Goal: Task Accomplishment & Management: Manage account settings

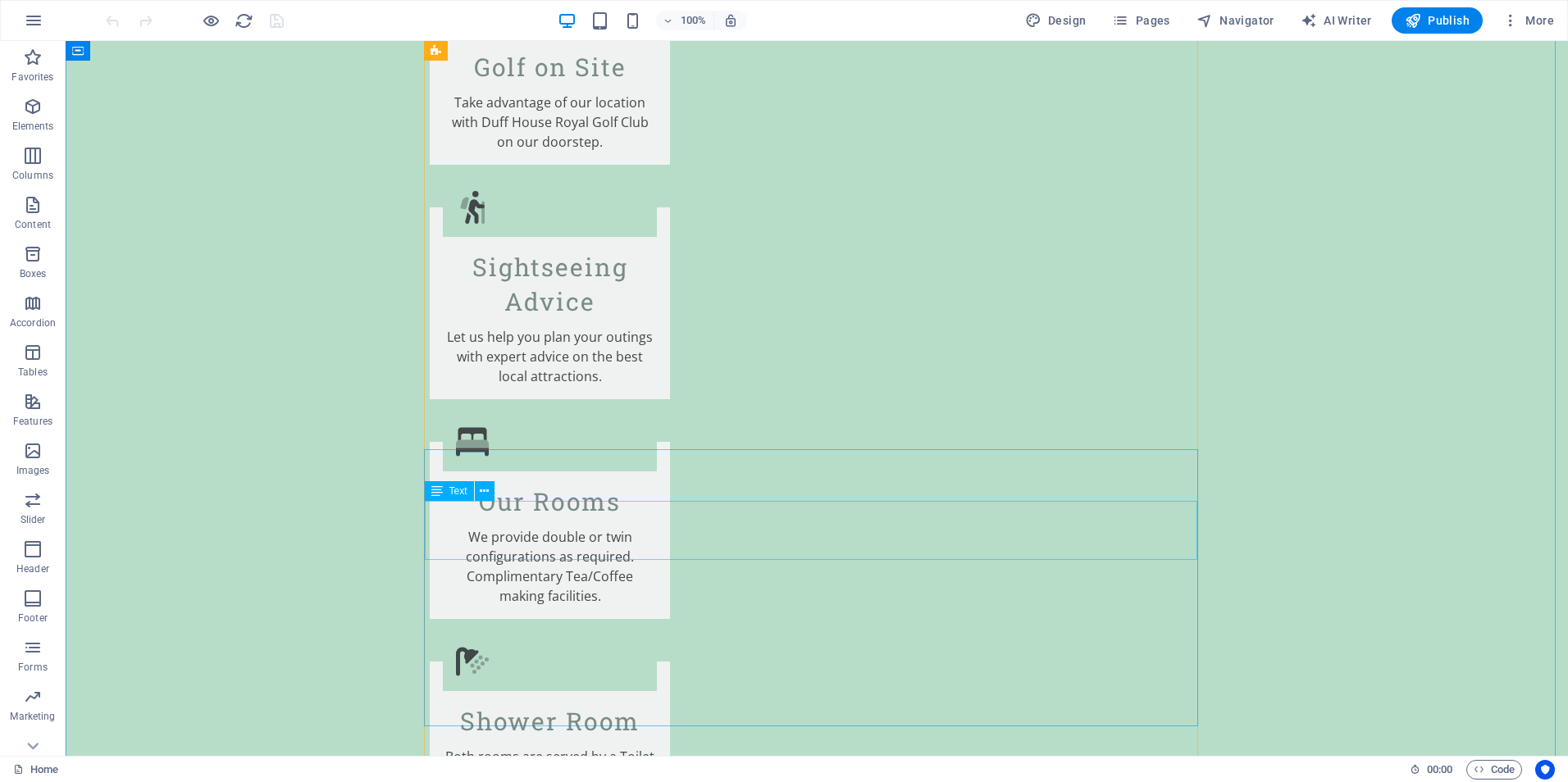
scroll to position [2870, 0]
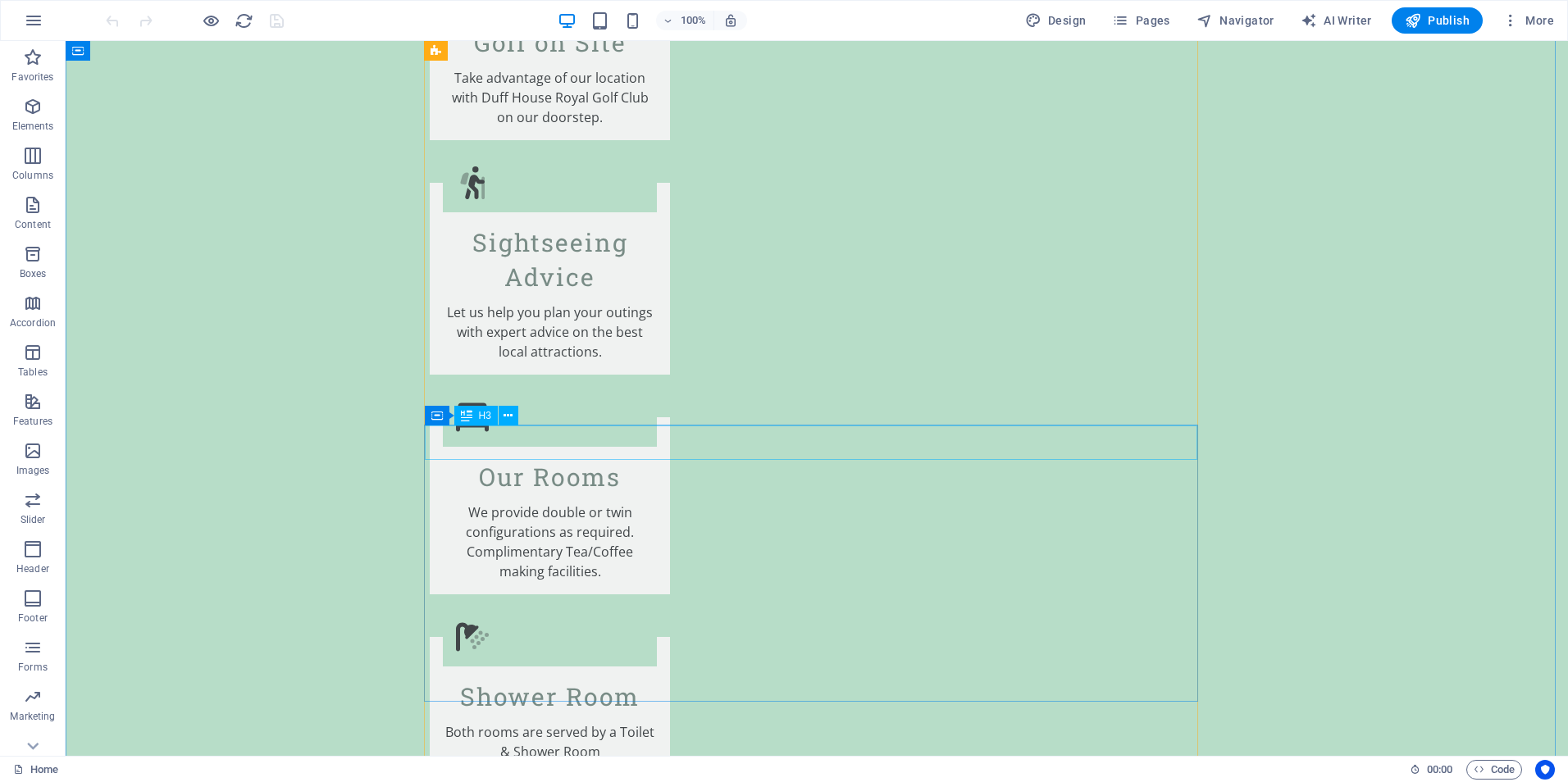
click at [509, 416] on icon at bounding box center [509, 415] width 9 height 17
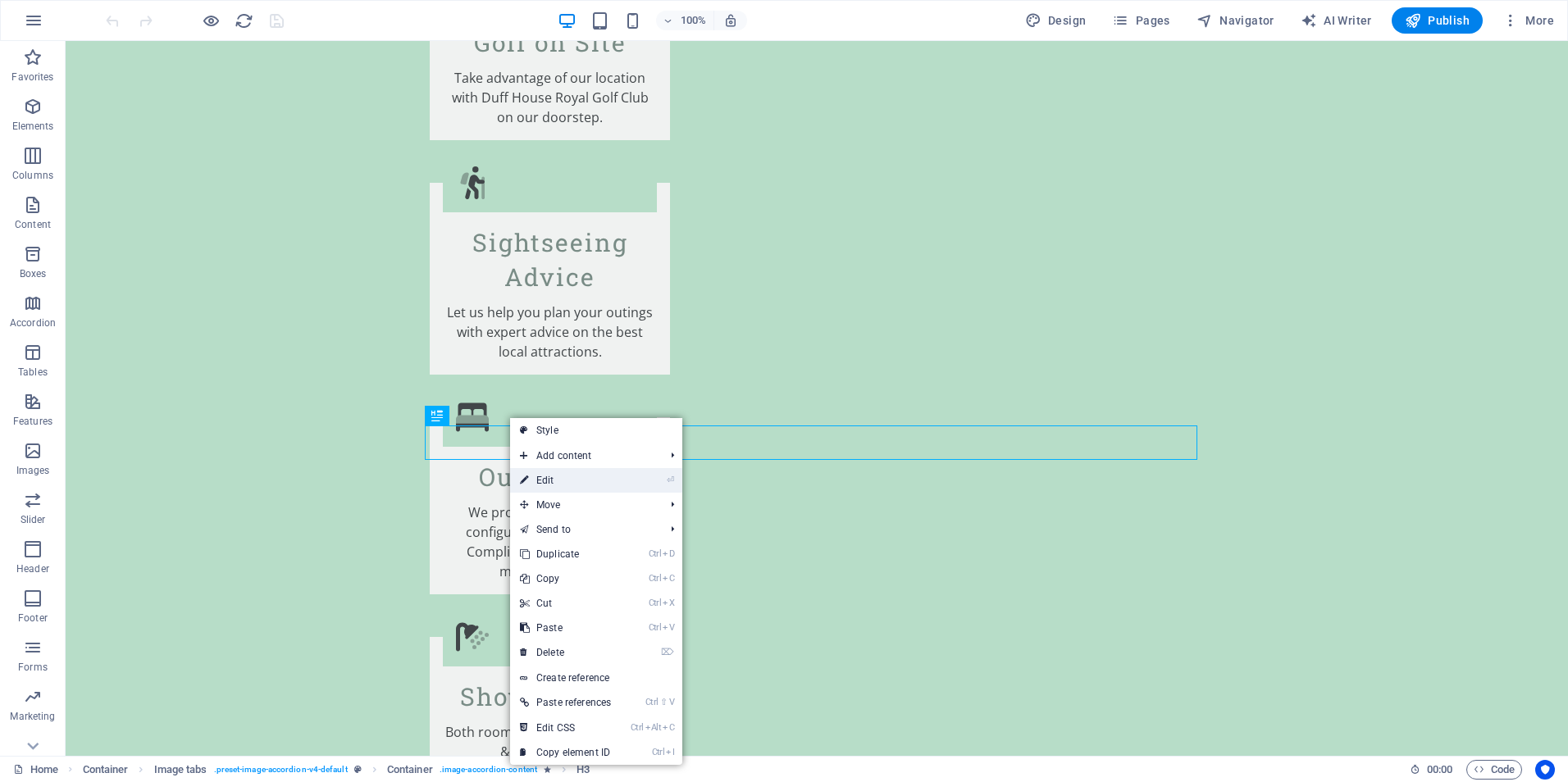
click at [541, 480] on link "⏎ Edit" at bounding box center [565, 479] width 111 height 24
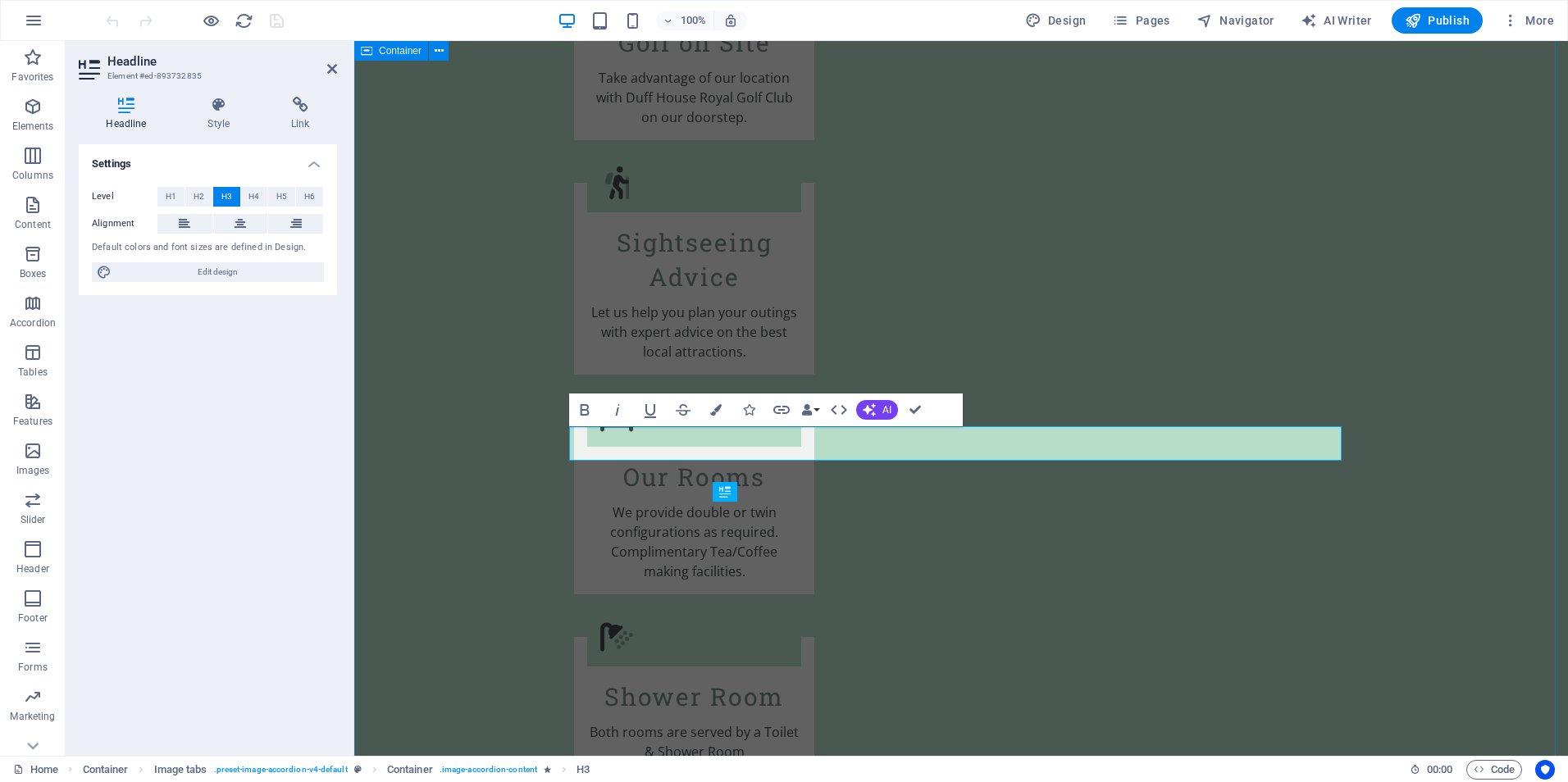
scroll to position [2793, 0]
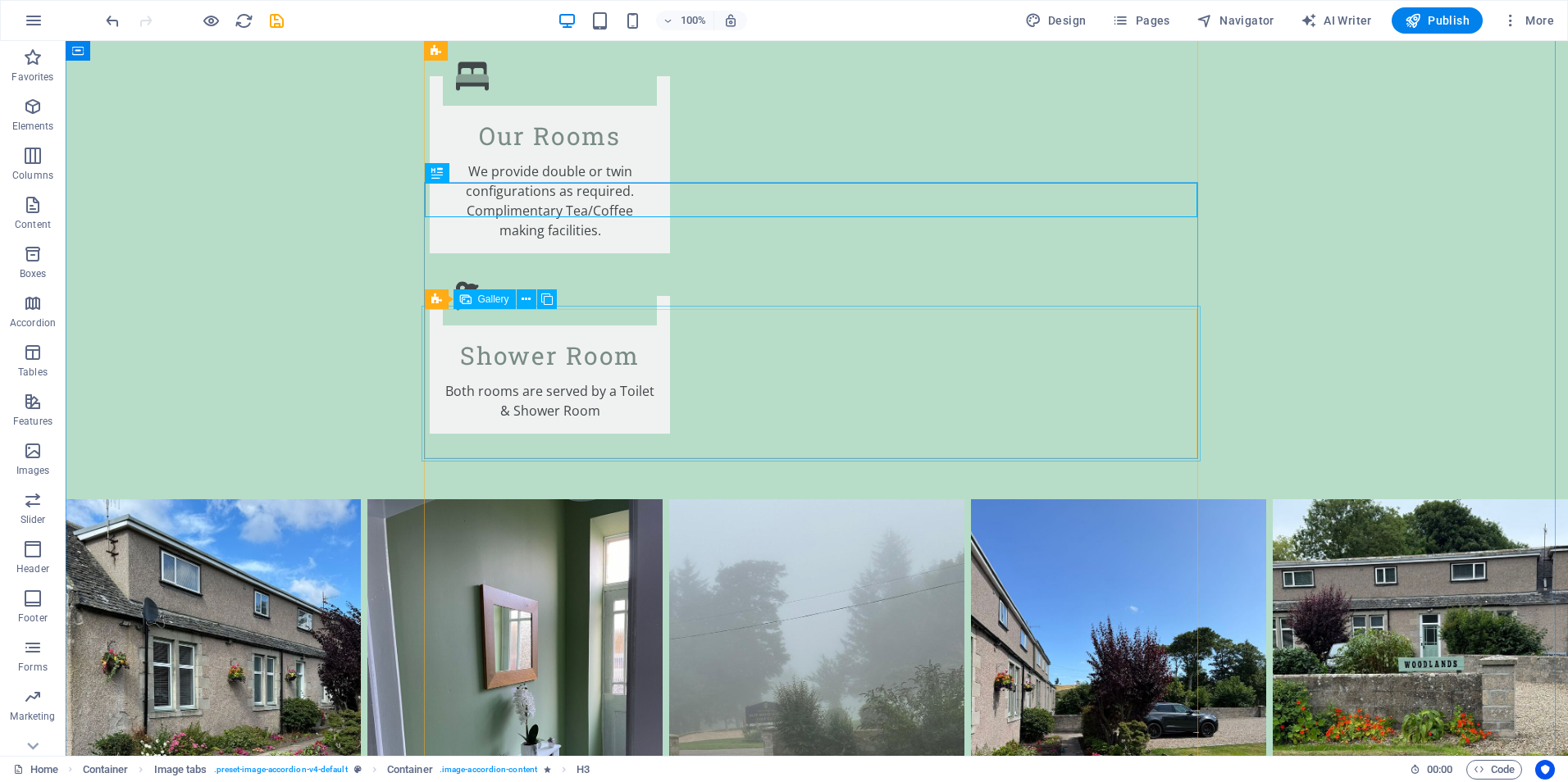
scroll to position [3279, 0]
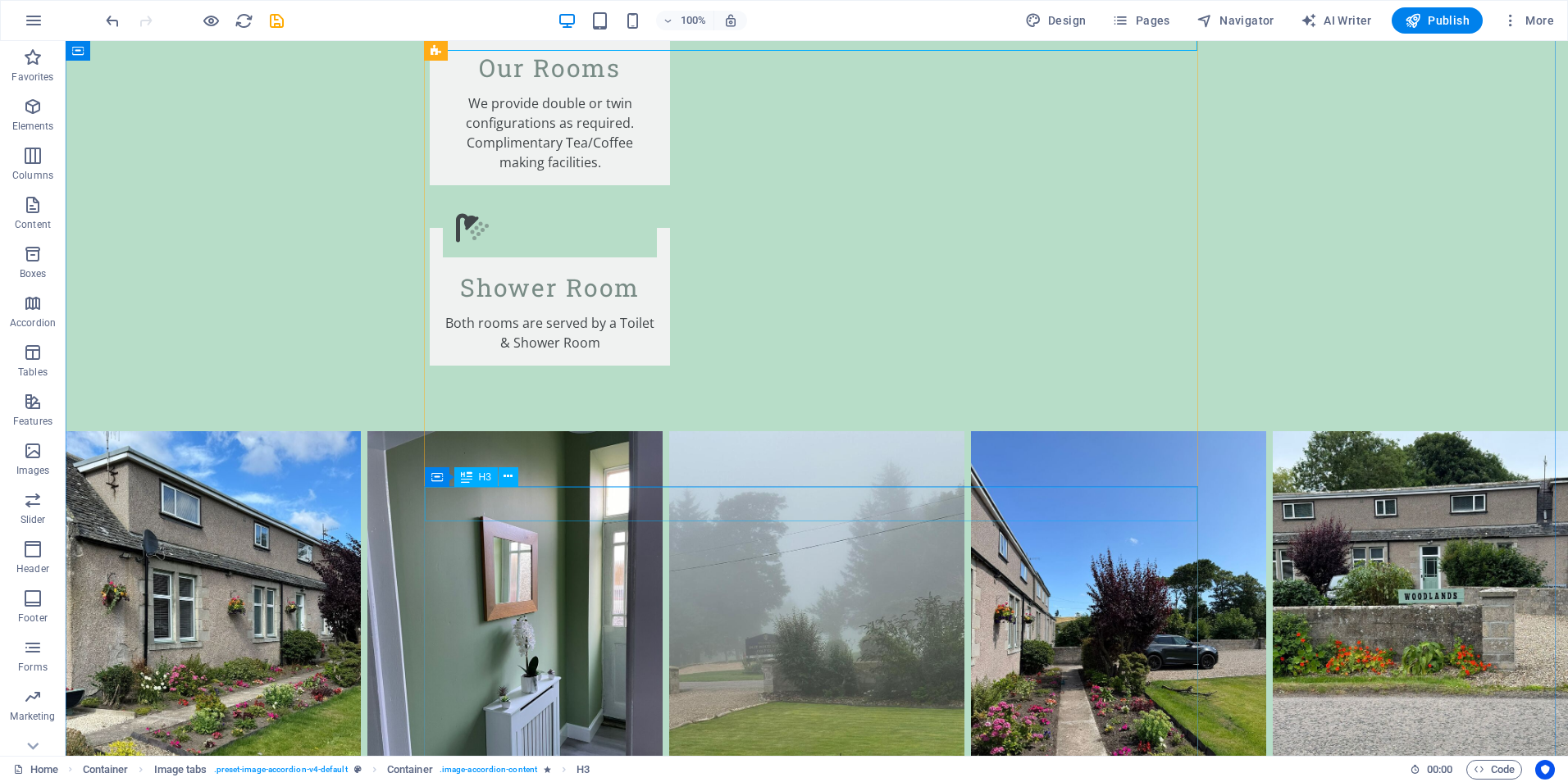
click at [503, 480] on button at bounding box center [509, 478] width 20 height 20
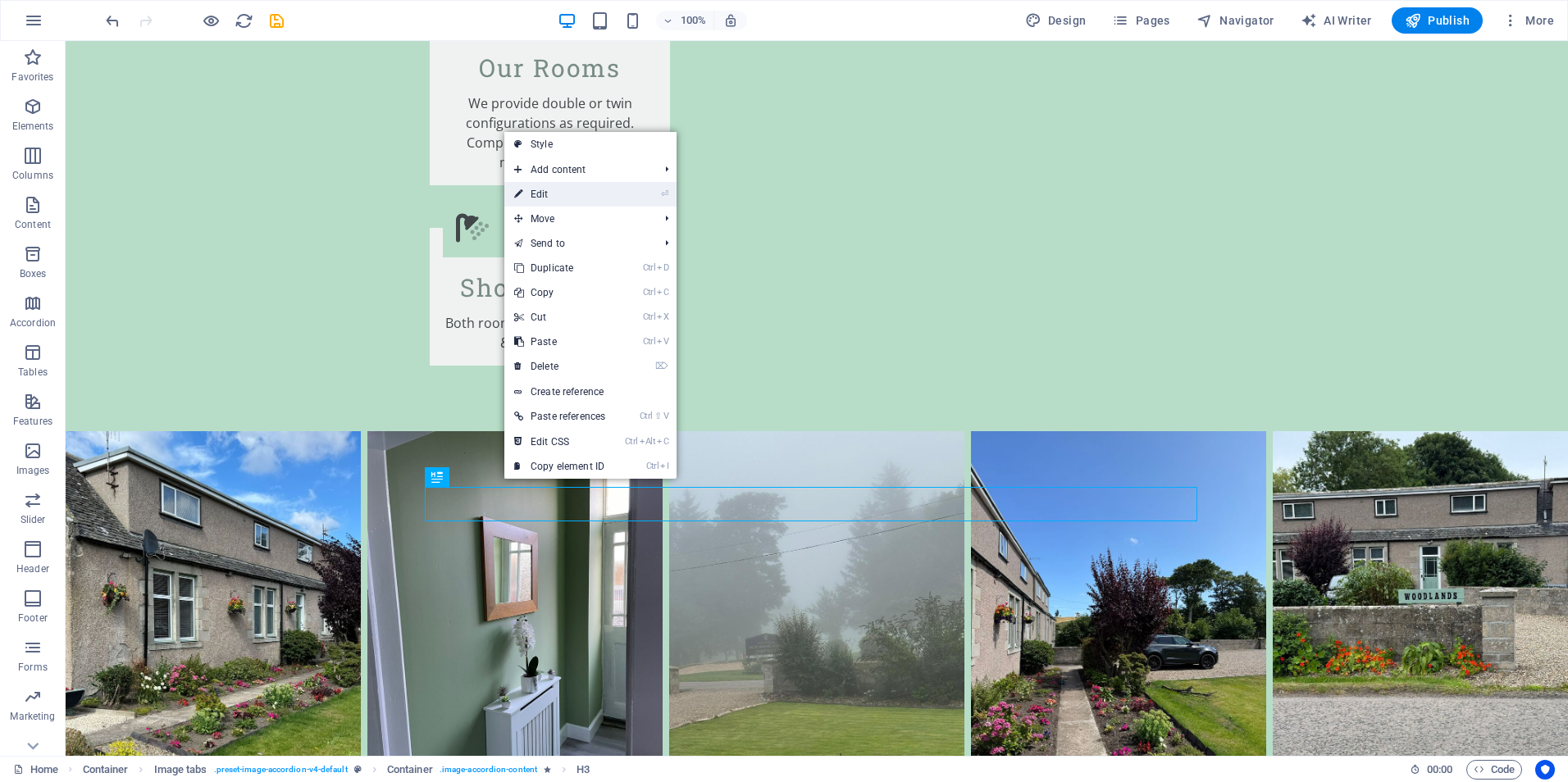
click at [534, 199] on link "⏎ Edit" at bounding box center [559, 194] width 111 height 24
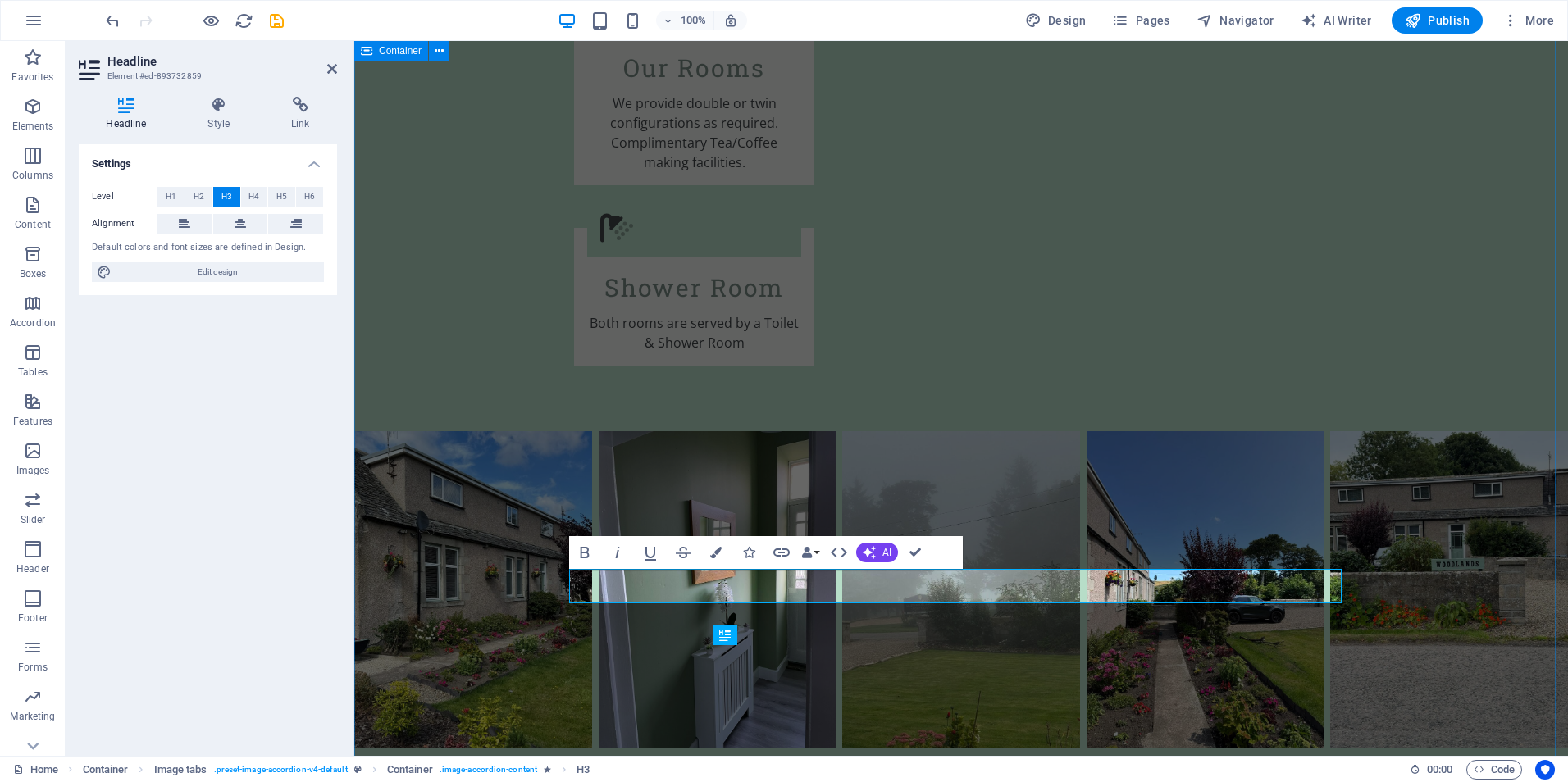
scroll to position [3203, 0]
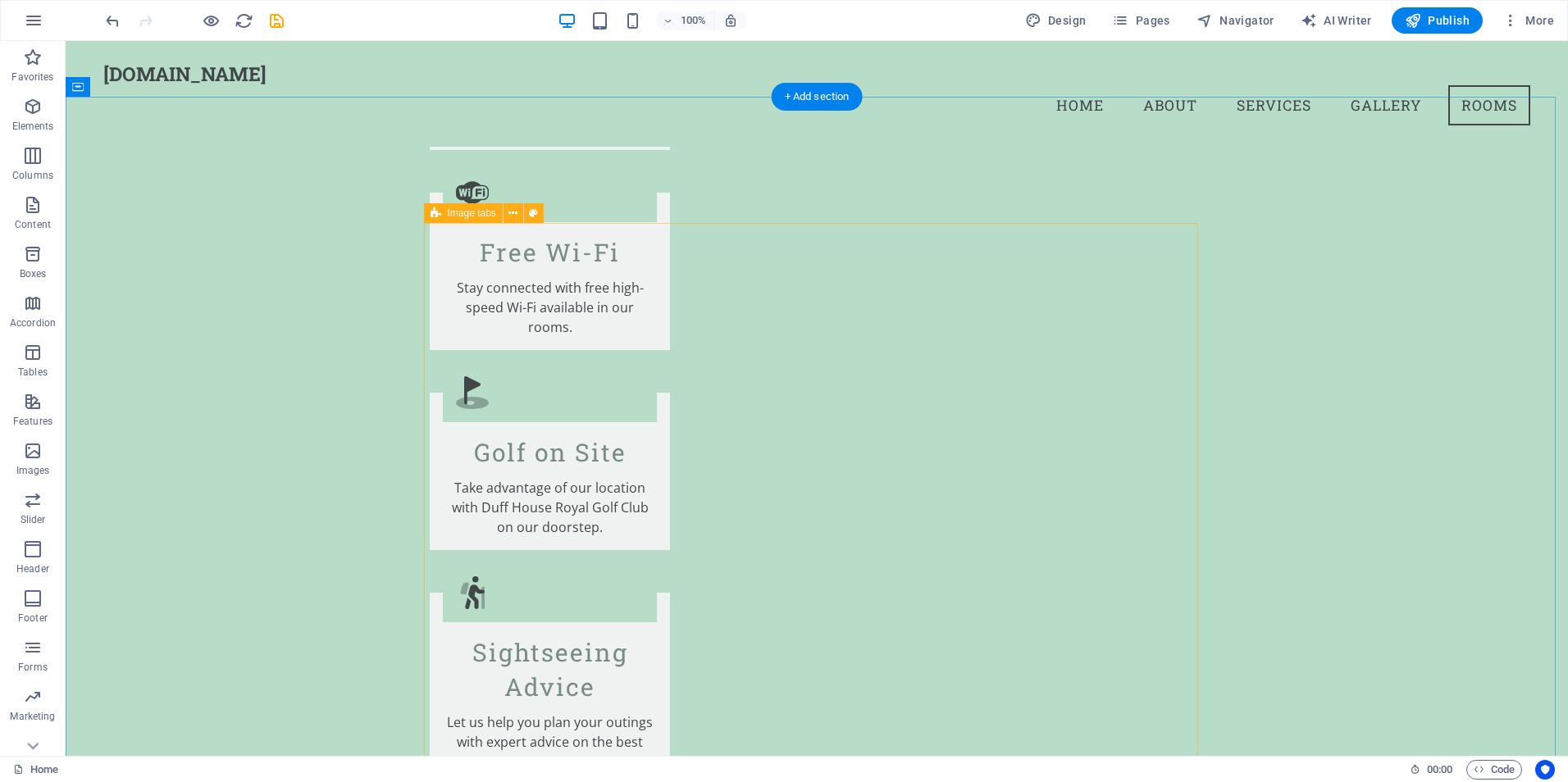
scroll to position [2296, 0]
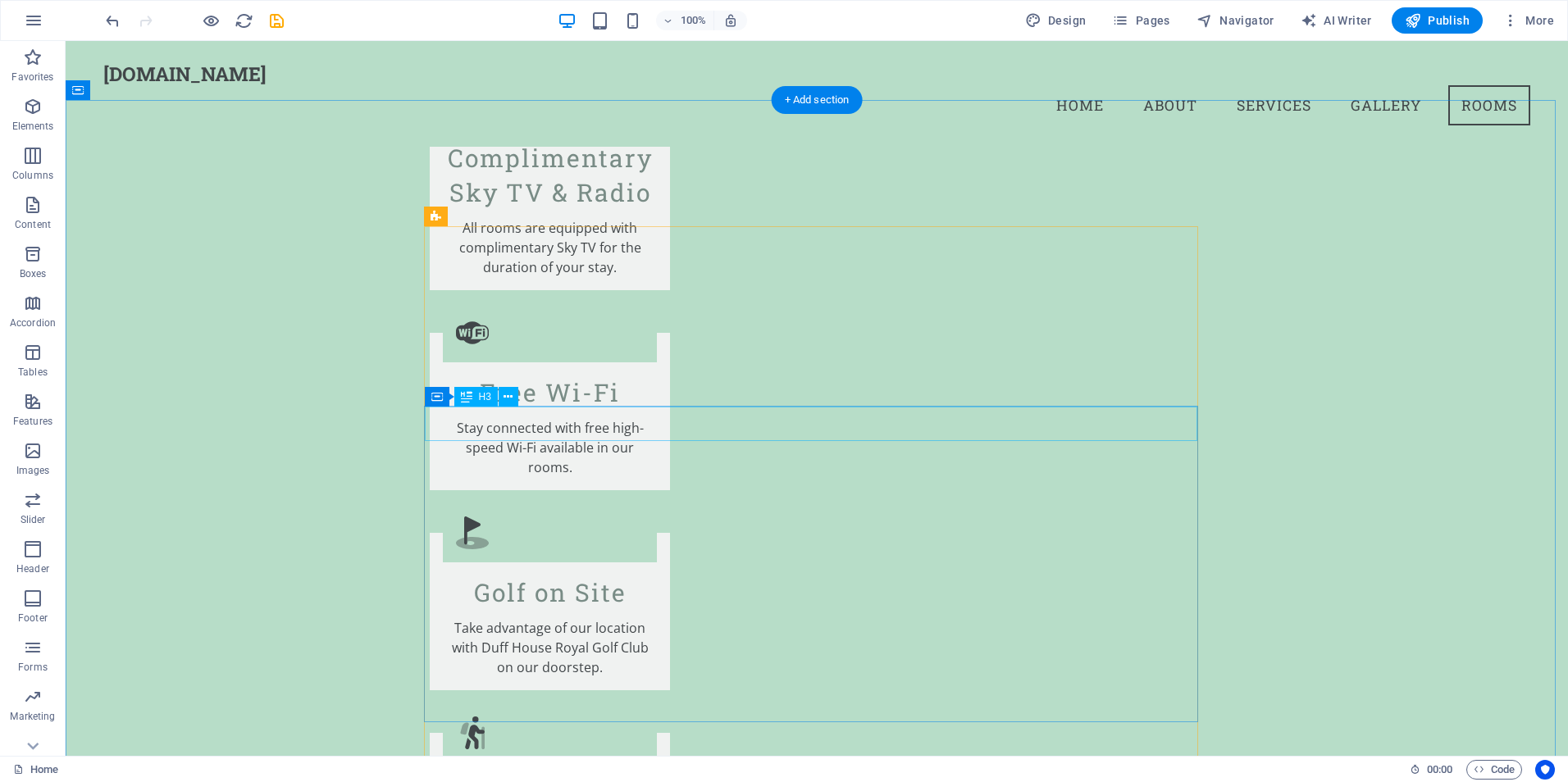
click at [509, 396] on icon at bounding box center [509, 396] width 9 height 17
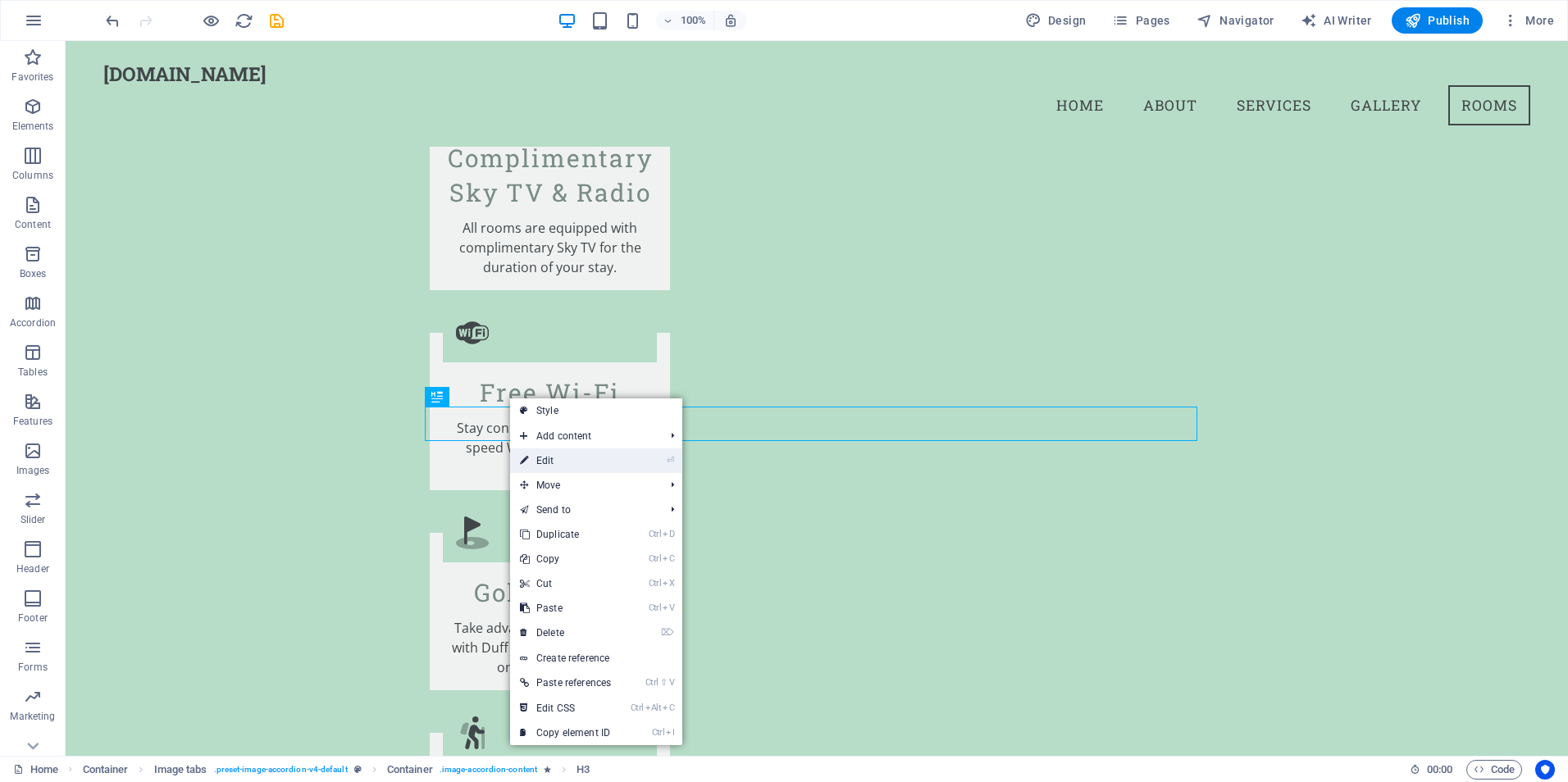
click at [544, 457] on link "⏎ Edit" at bounding box center [565, 461] width 111 height 24
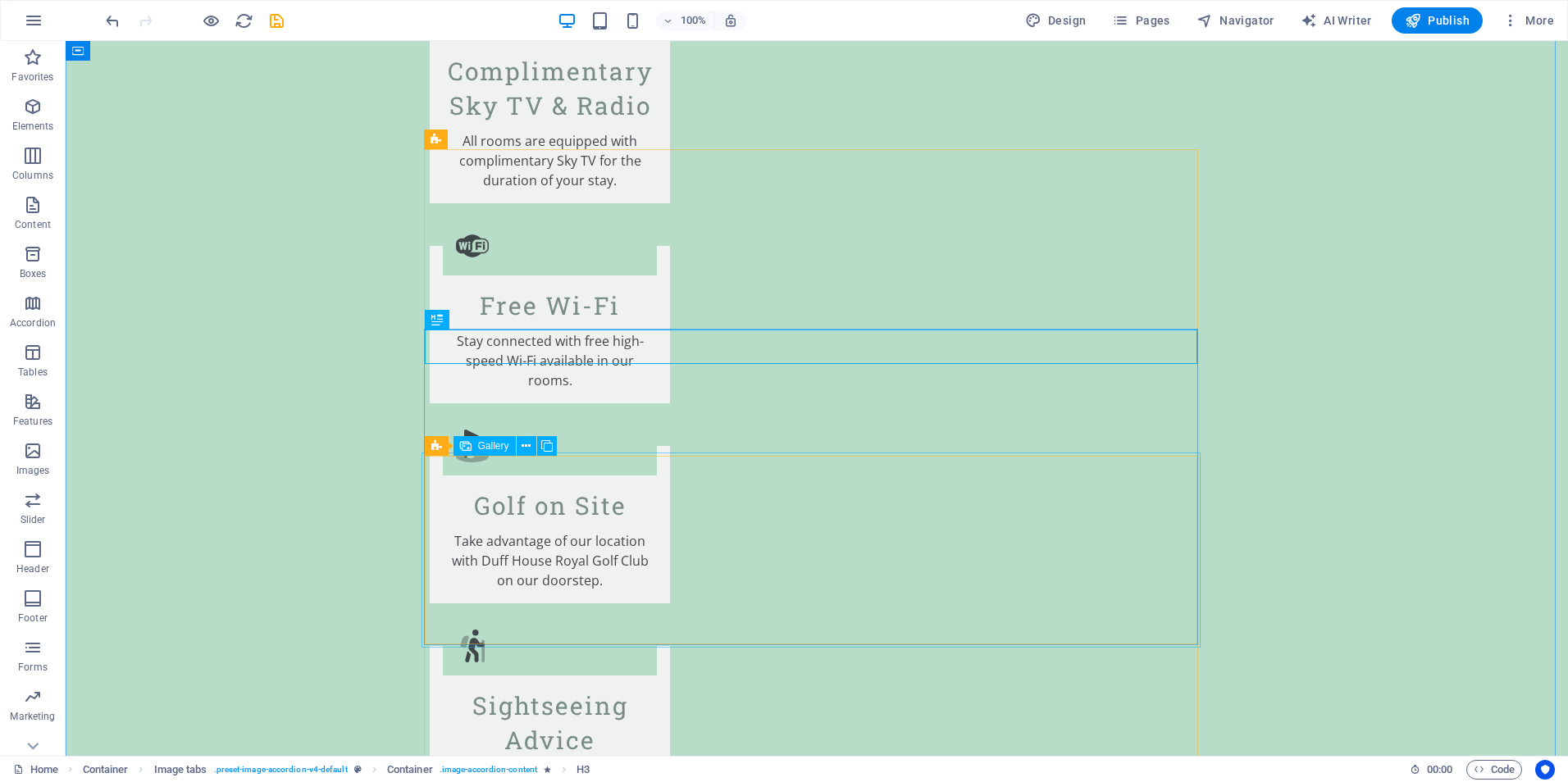
scroll to position [2867, 0]
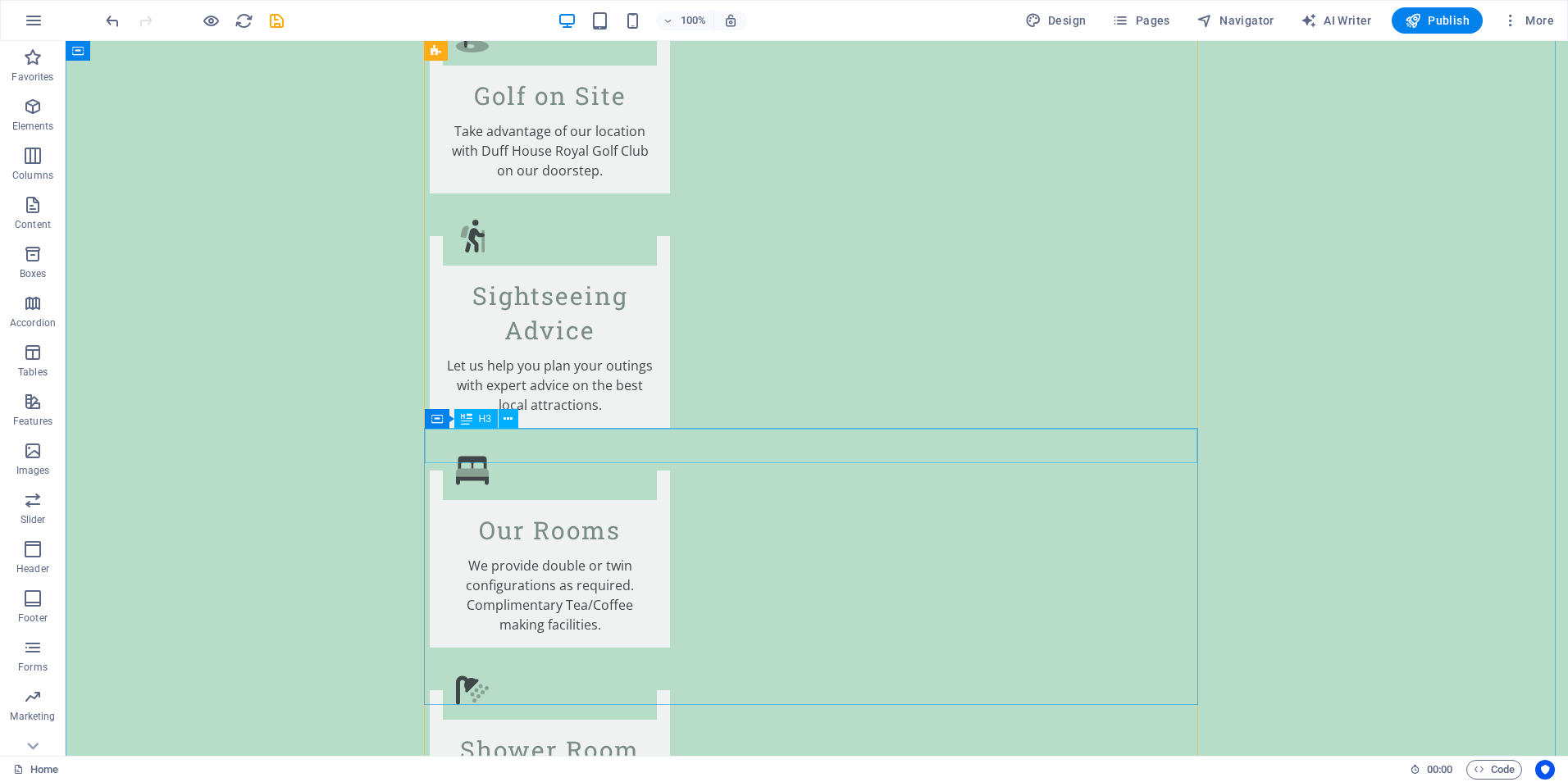
click at [507, 414] on icon at bounding box center [509, 419] width 9 height 17
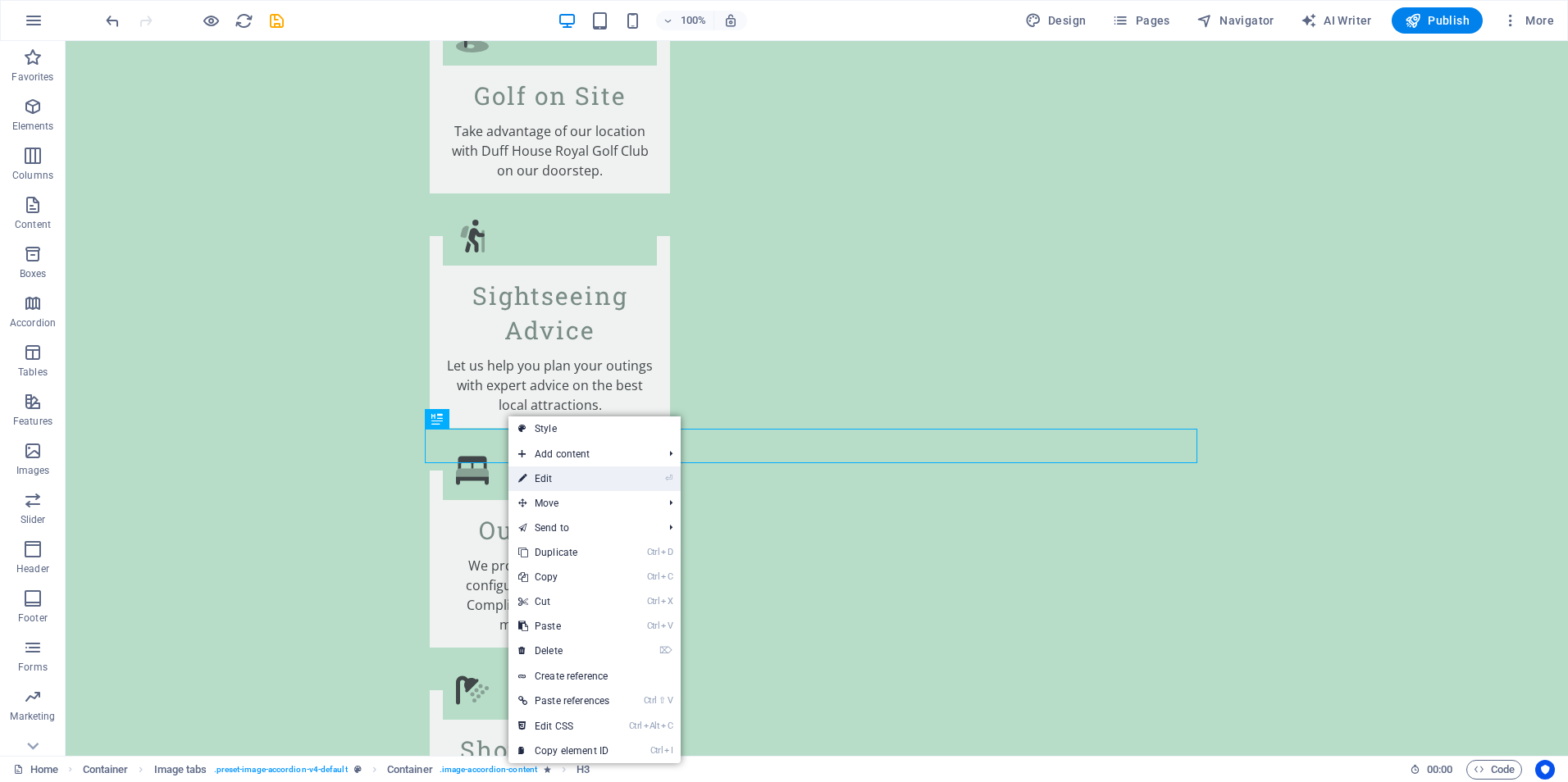
click at [559, 482] on link "⏎ Edit" at bounding box center [564, 479] width 111 height 24
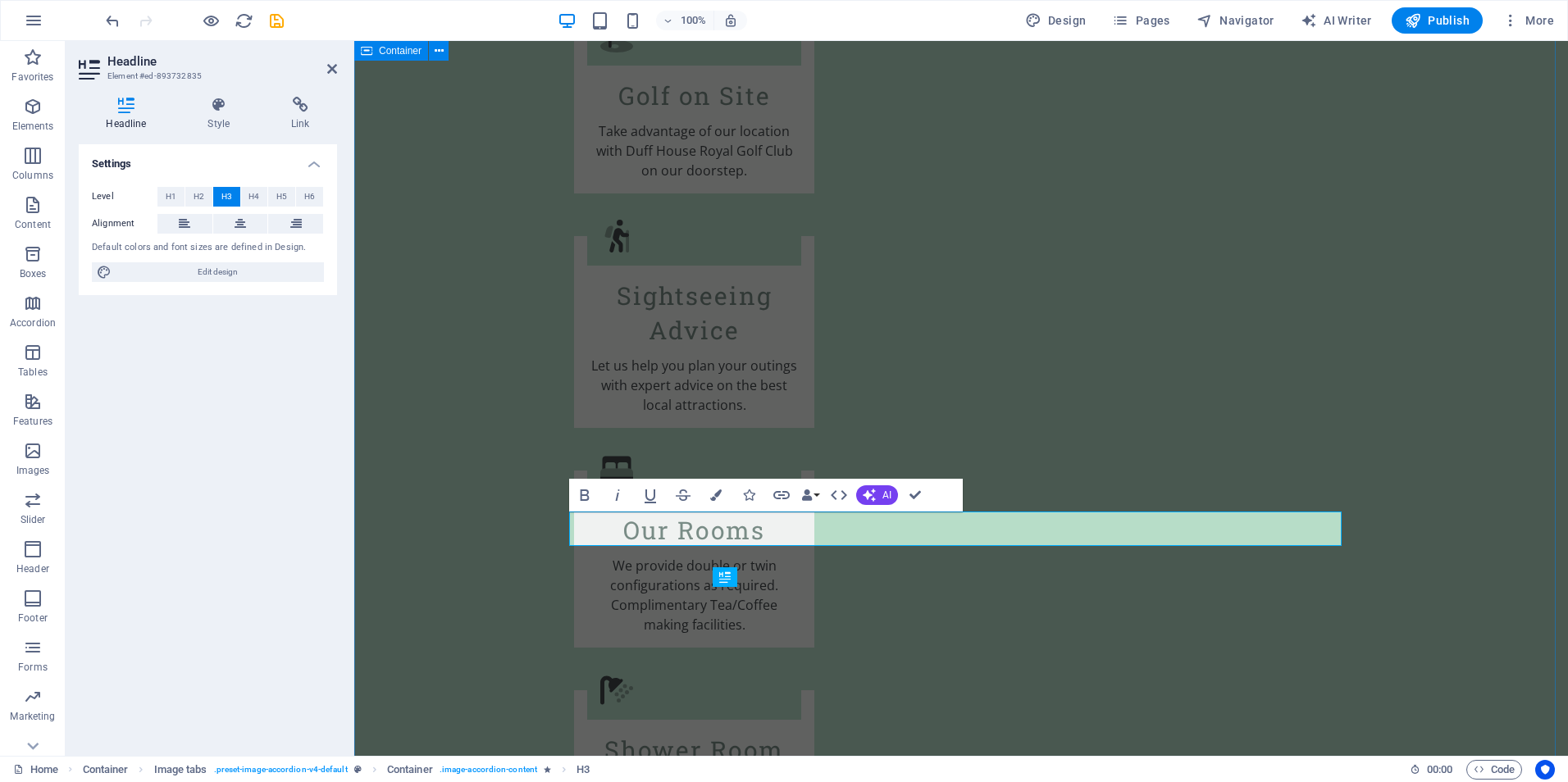
scroll to position [2789, 0]
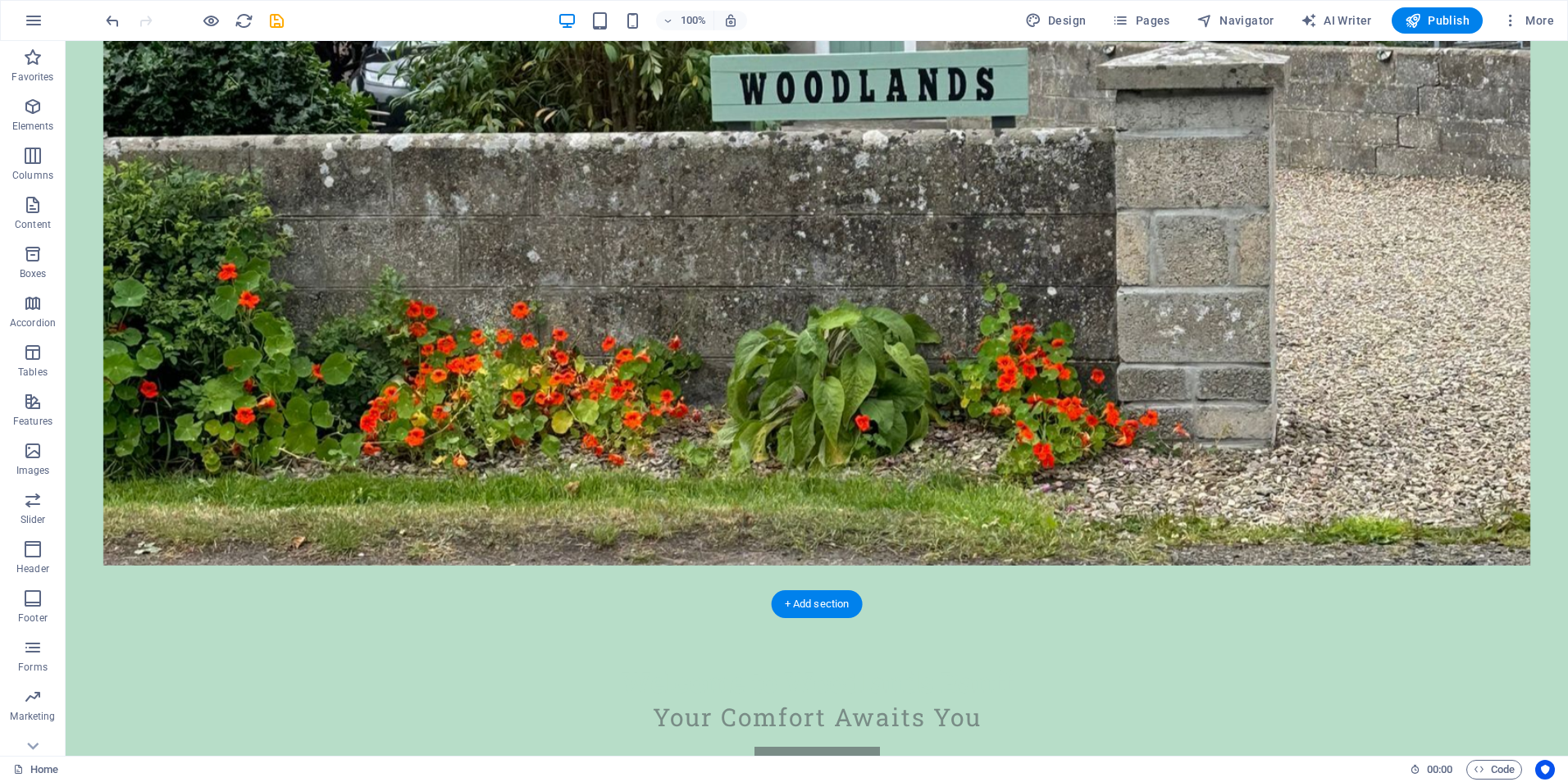
scroll to position [0, 0]
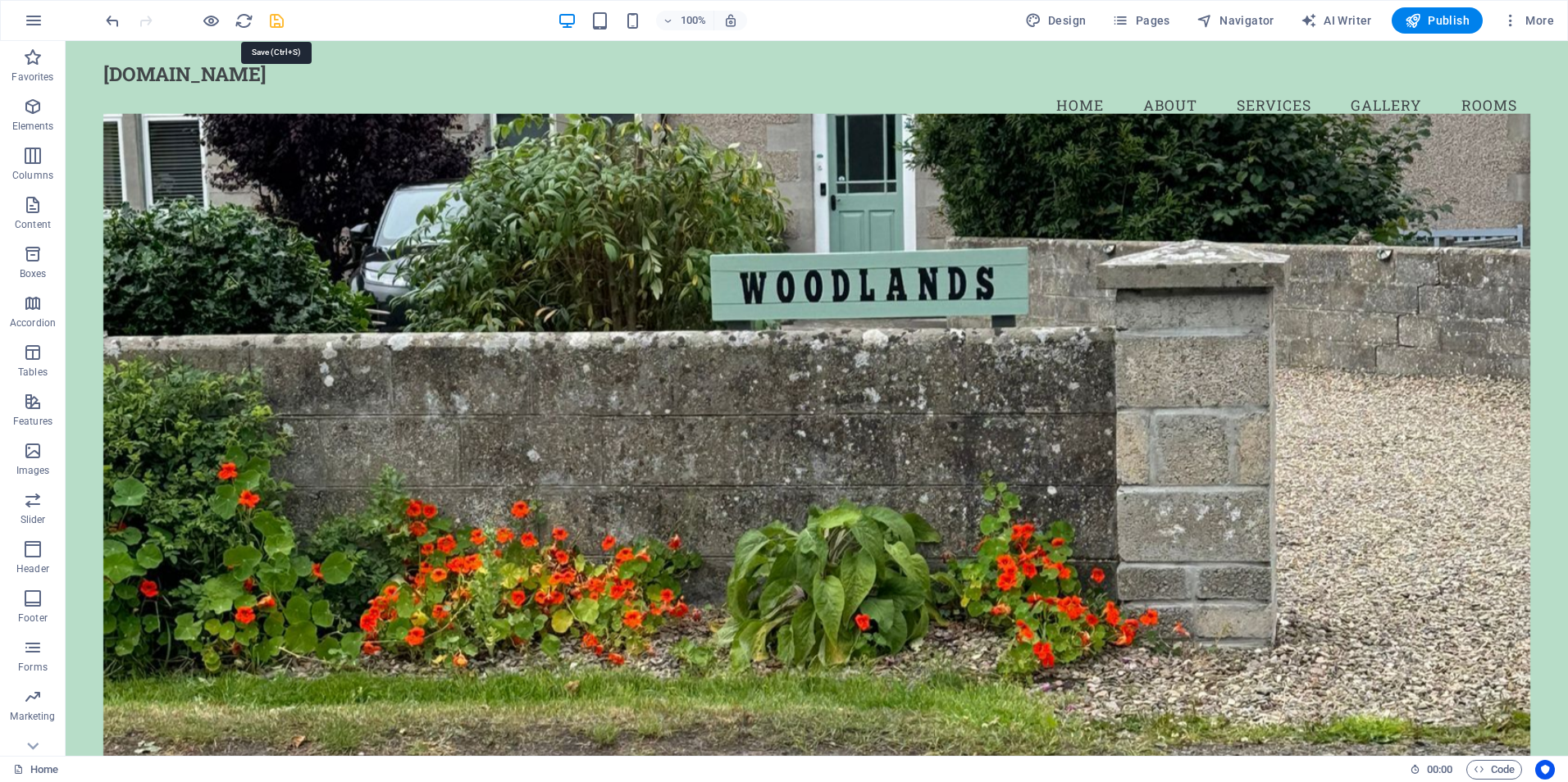
click at [275, 24] on icon "save" at bounding box center [276, 21] width 19 height 19
click at [1450, 20] on span "Publish" at bounding box center [1437, 21] width 65 height 16
click at [27, 204] on icon "button" at bounding box center [33, 205] width 20 height 20
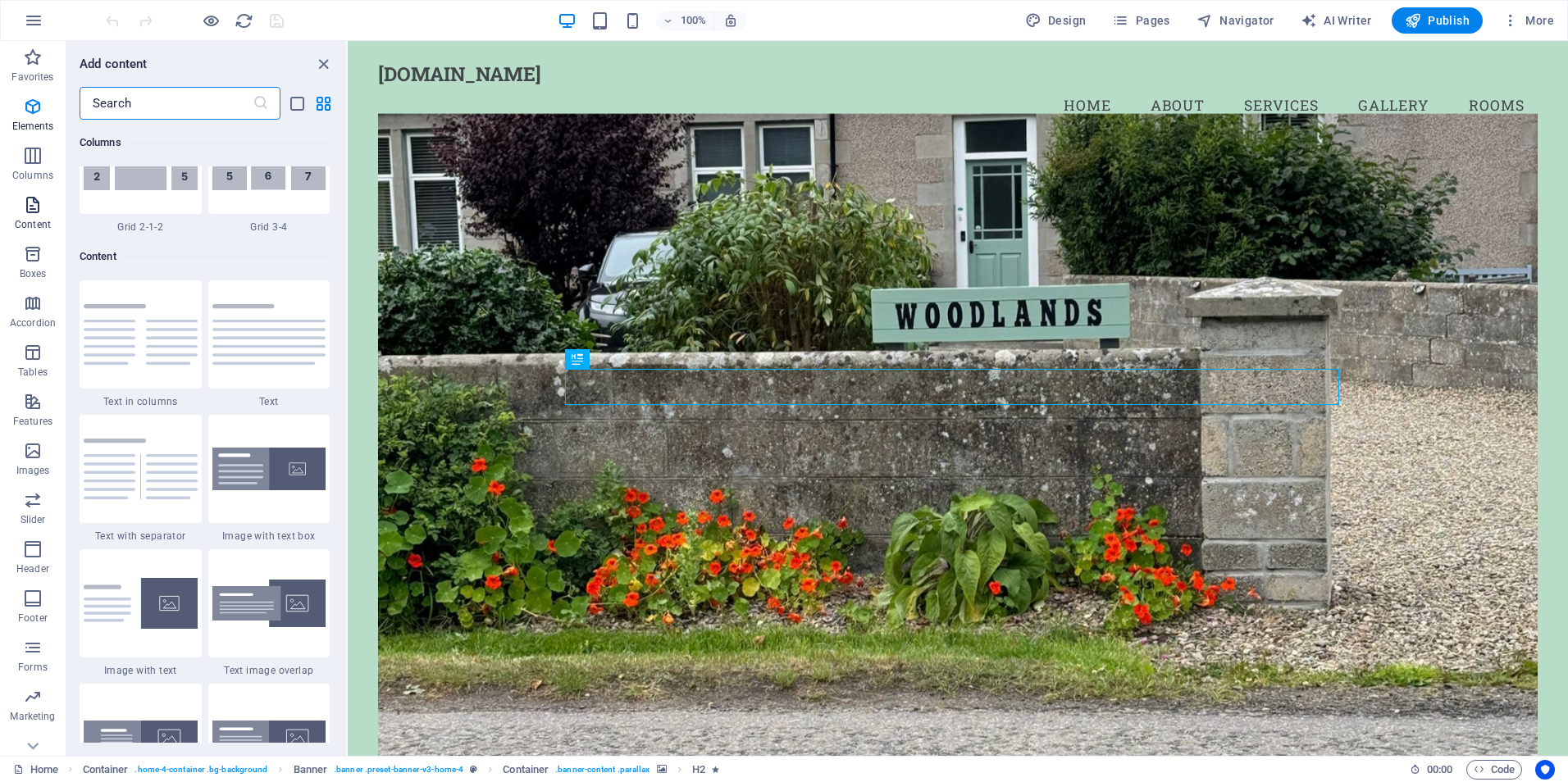
scroll to position [2869, 0]
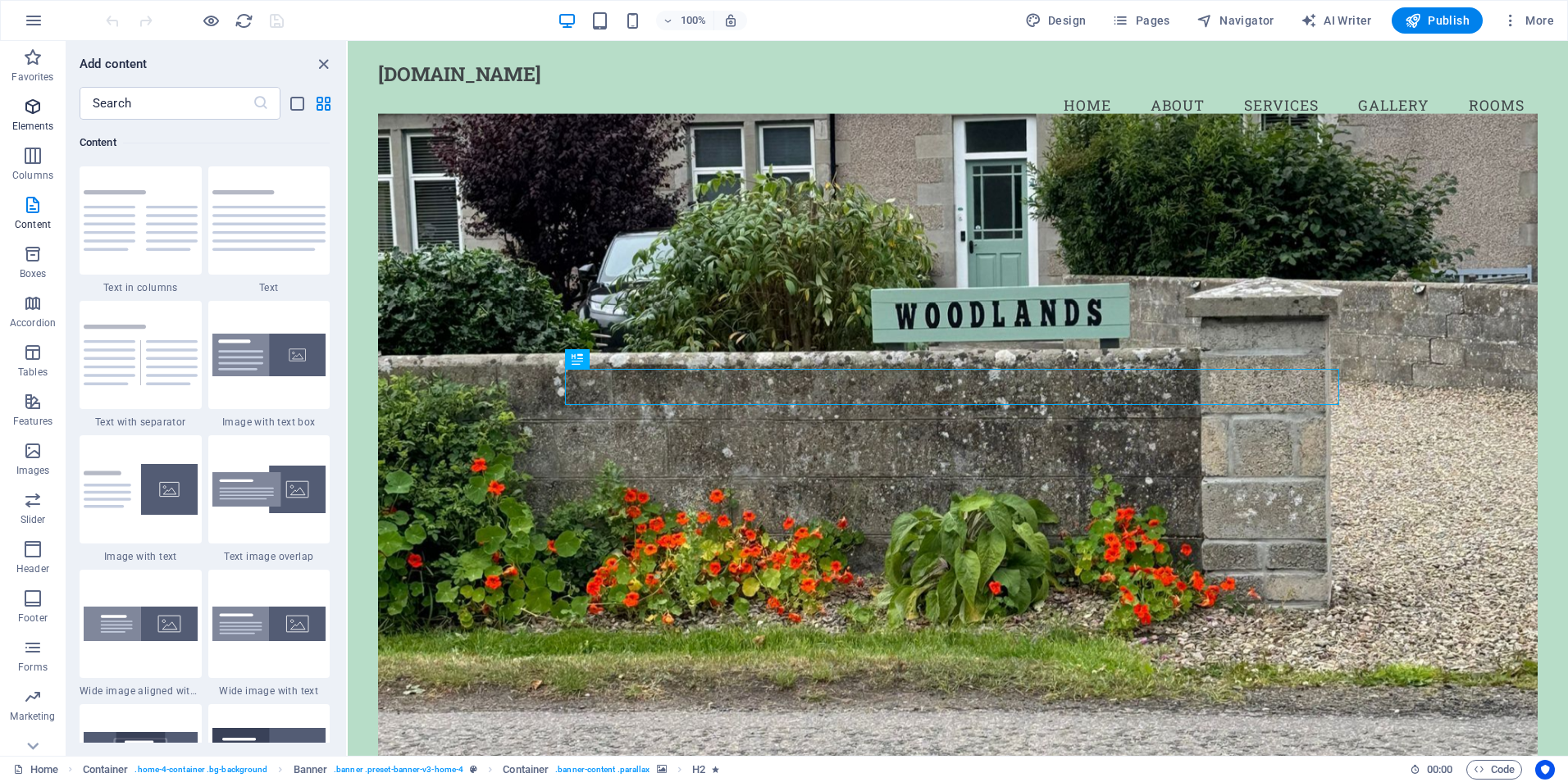
click at [33, 104] on icon "button" at bounding box center [33, 107] width 20 height 20
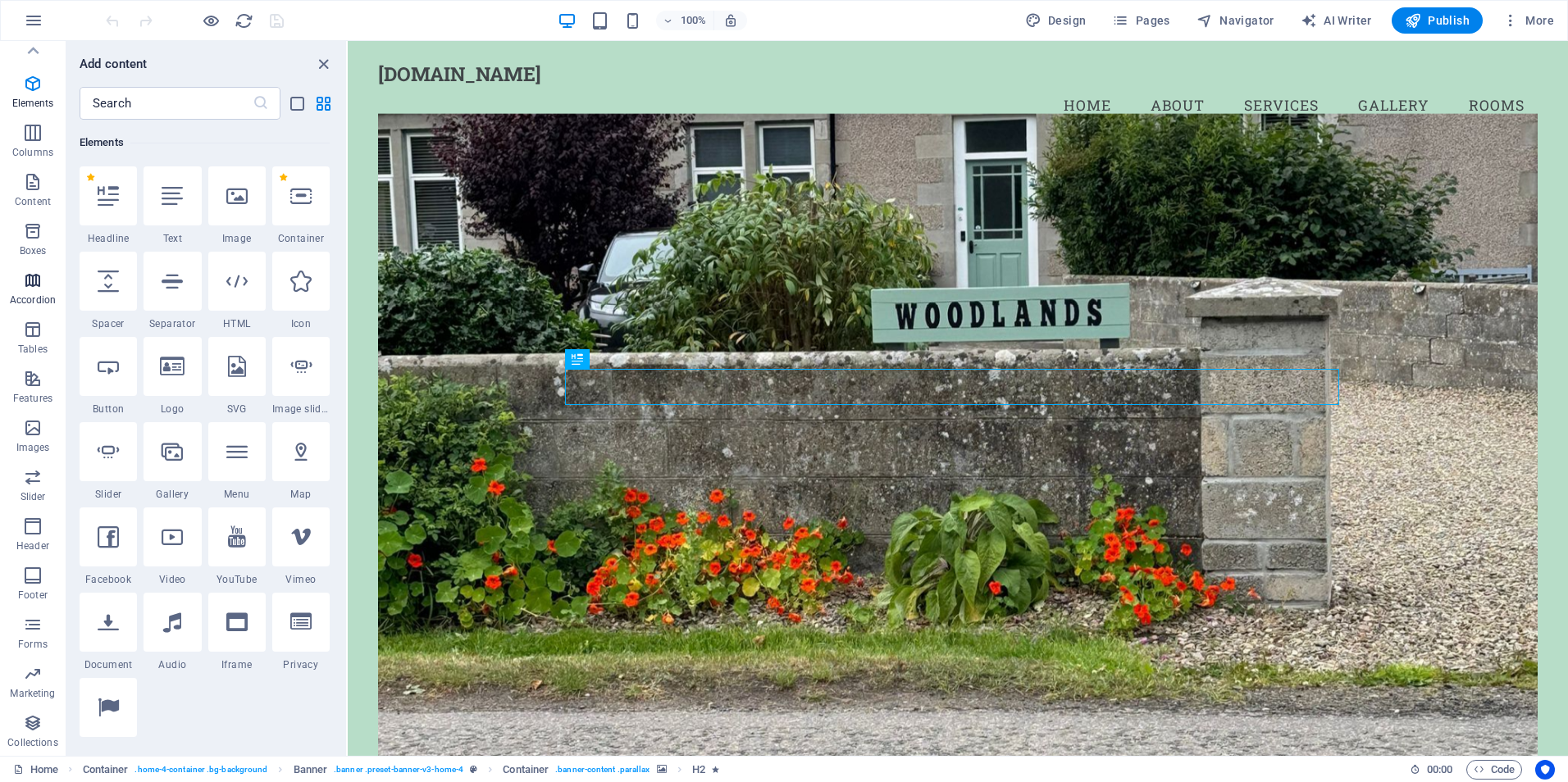
scroll to position [0, 0]
click at [37, 17] on icon "button" at bounding box center [33, 21] width 20 height 20
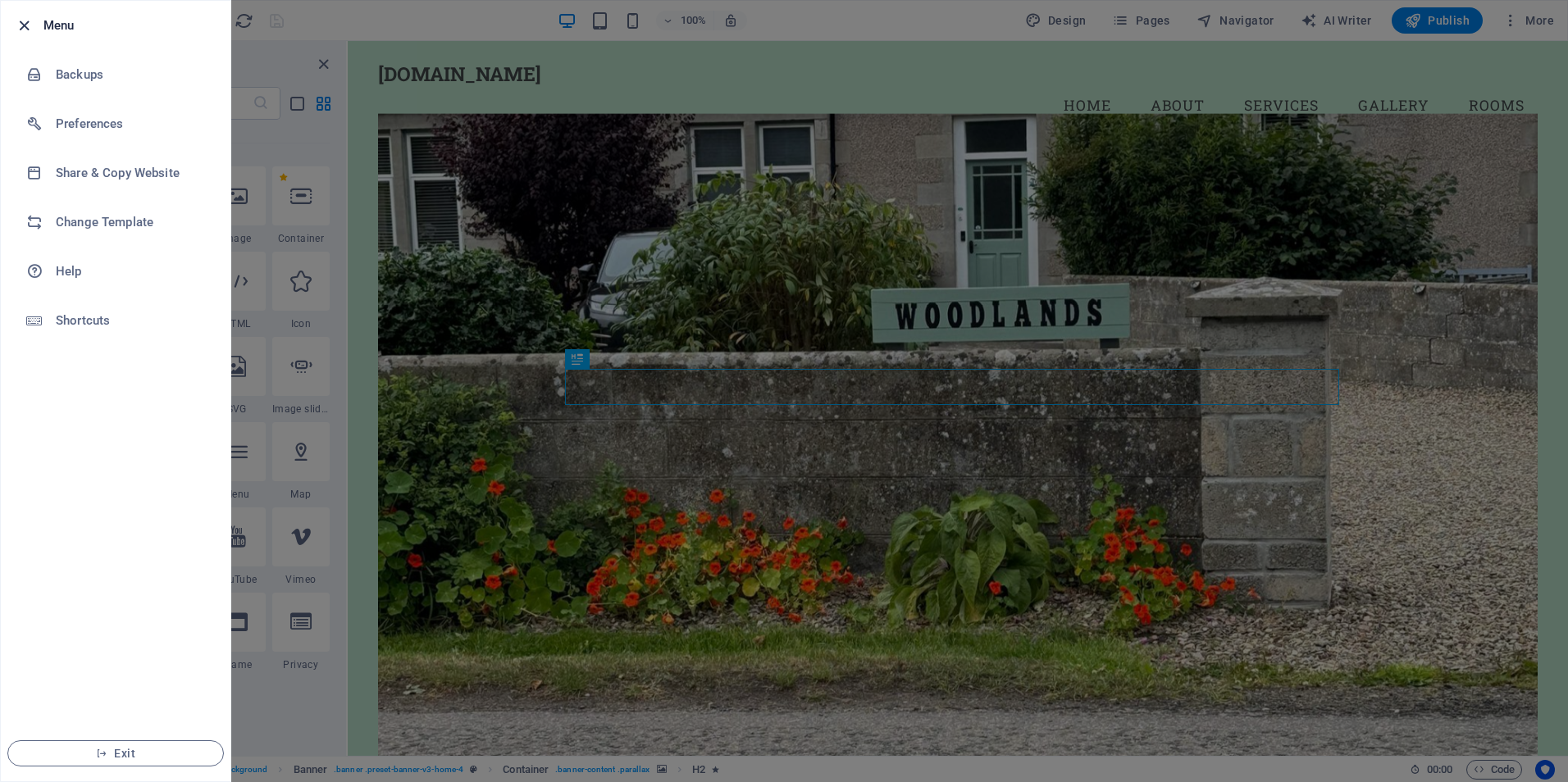
click at [28, 23] on icon "button" at bounding box center [23, 25] width 19 height 19
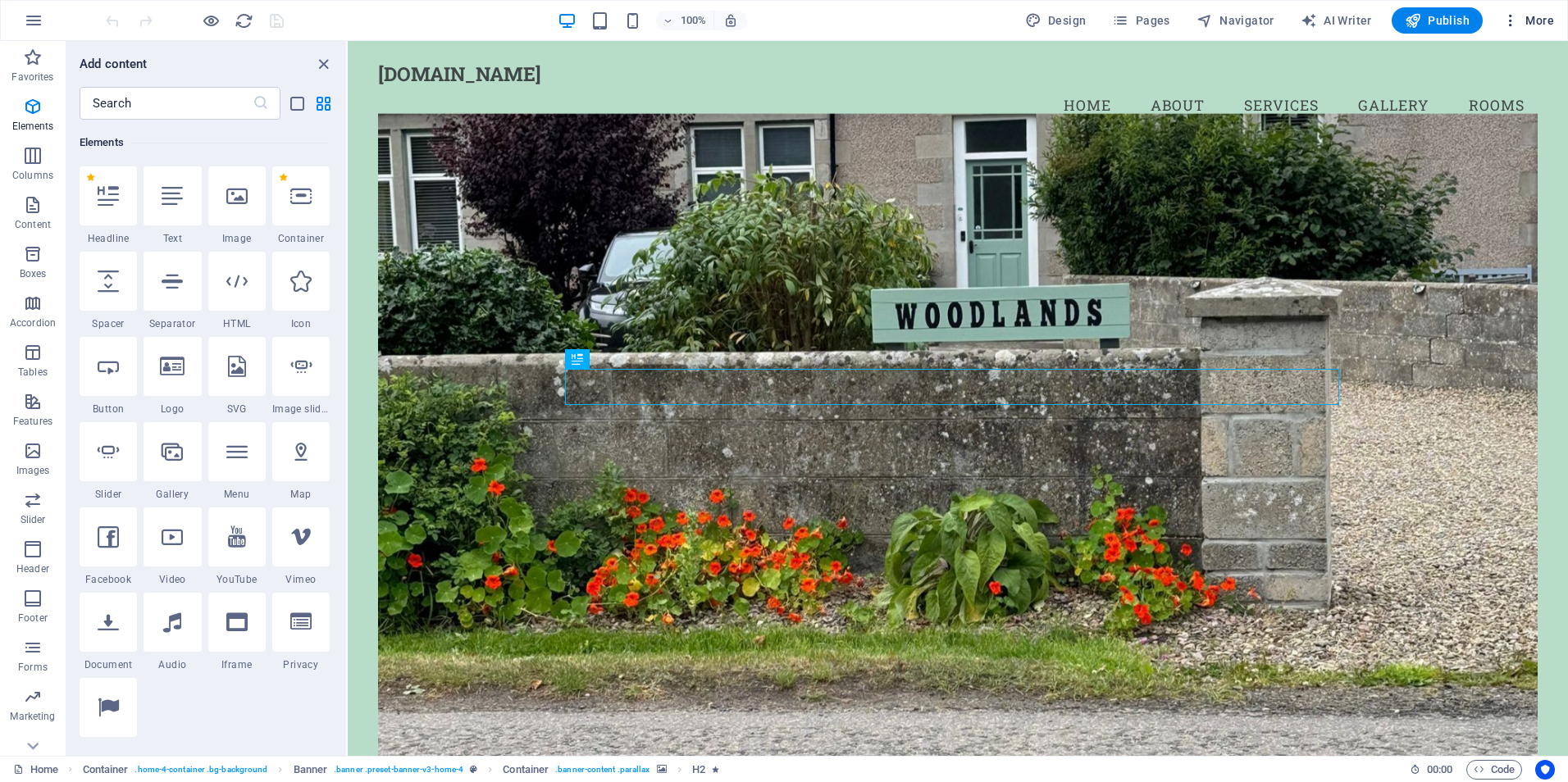
click at [1533, 20] on span "More" at bounding box center [1528, 21] width 51 height 16
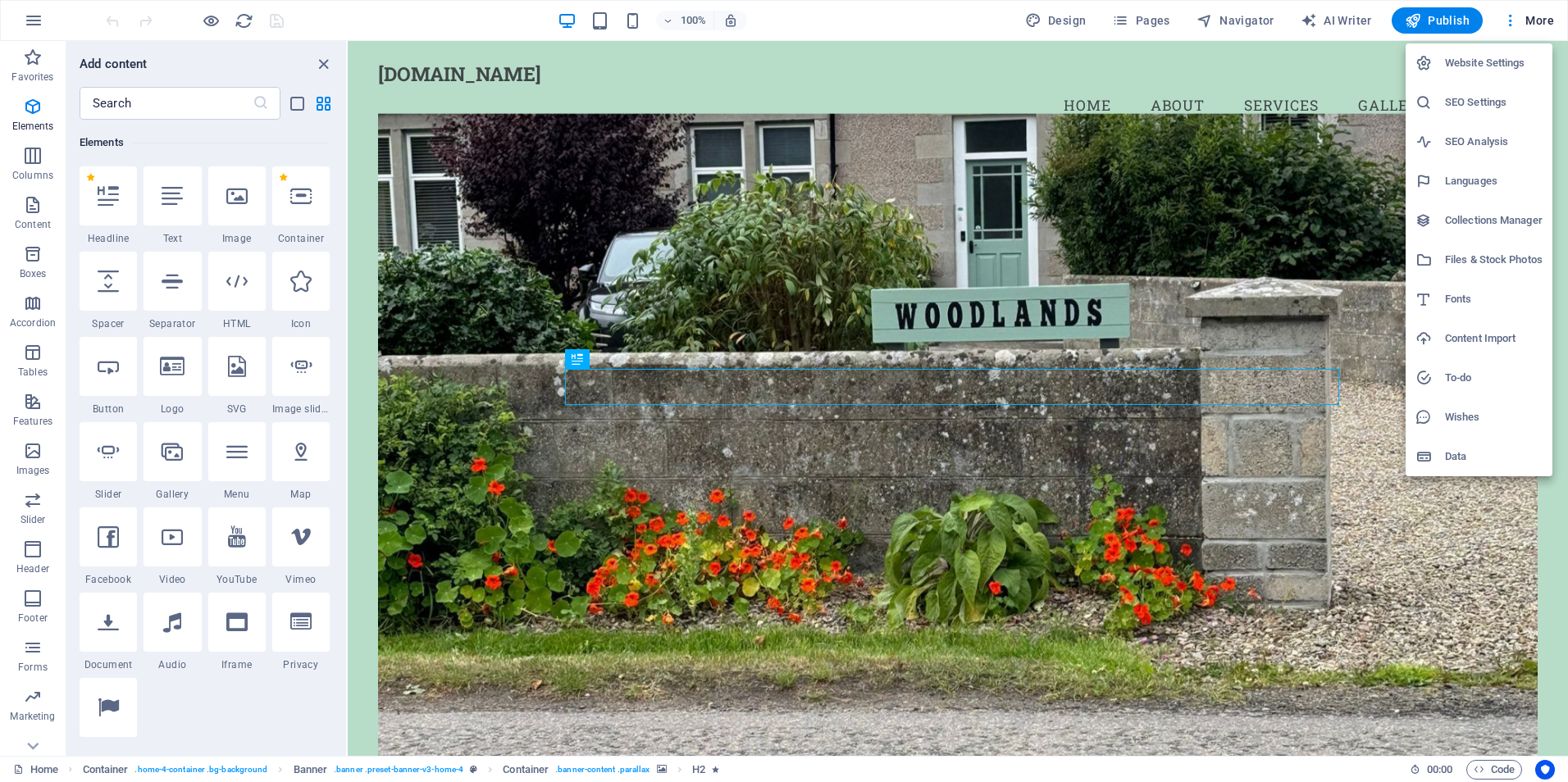
click at [1494, 65] on h6 "Website Settings" at bounding box center [1494, 63] width 98 height 20
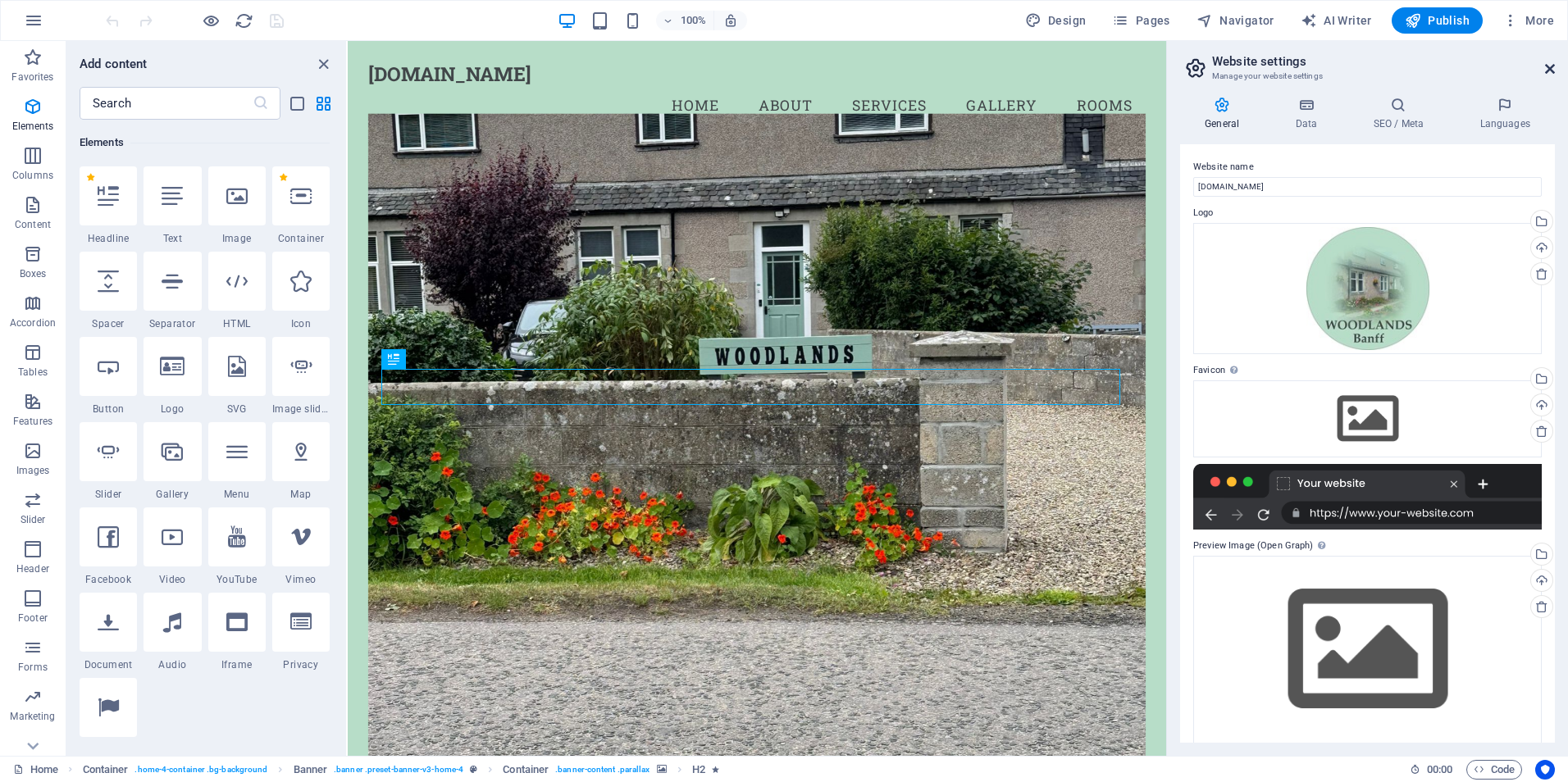
click at [1553, 66] on icon at bounding box center [1550, 69] width 10 height 14
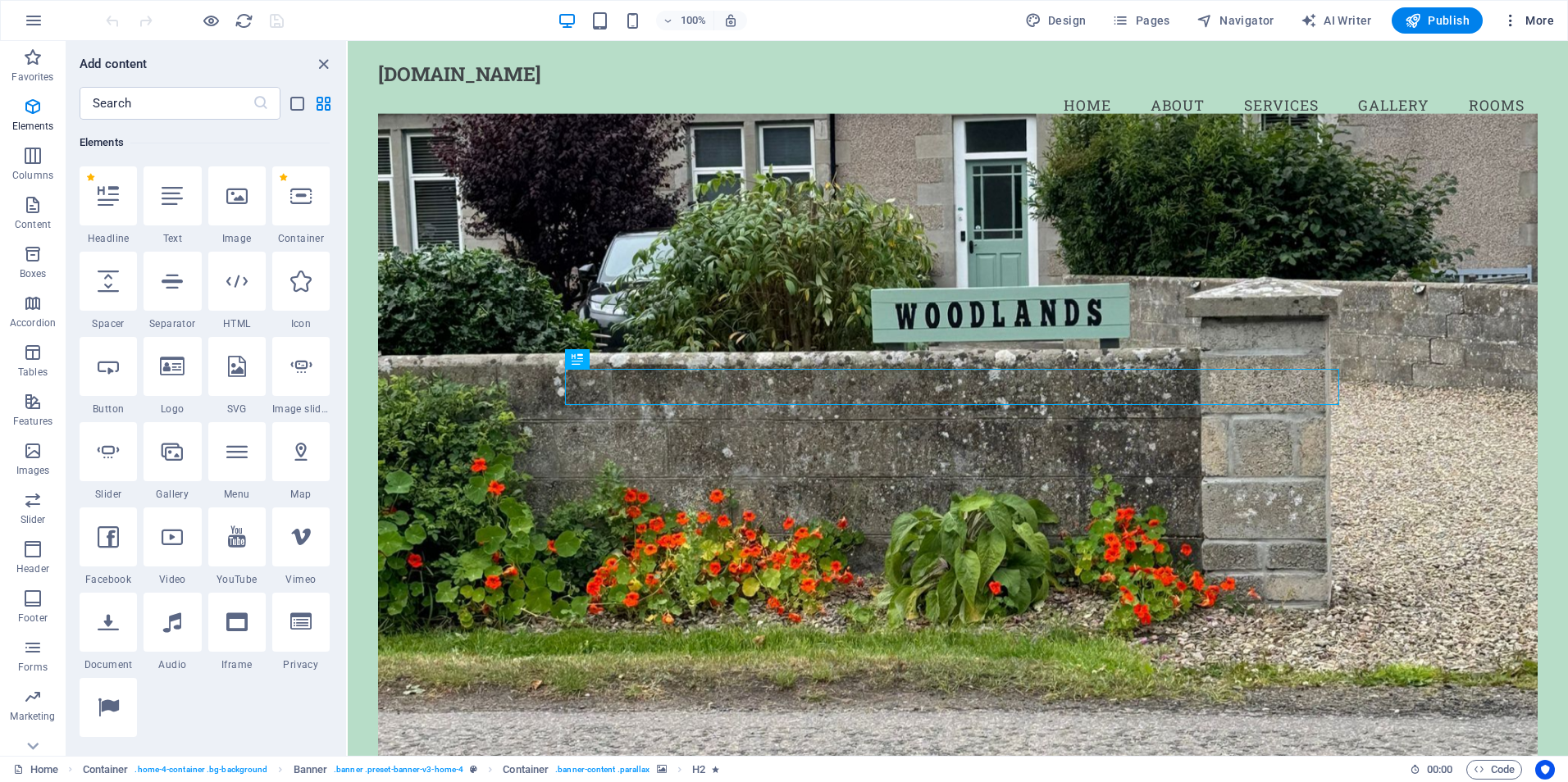
click at [1536, 23] on span "More" at bounding box center [1528, 21] width 51 height 16
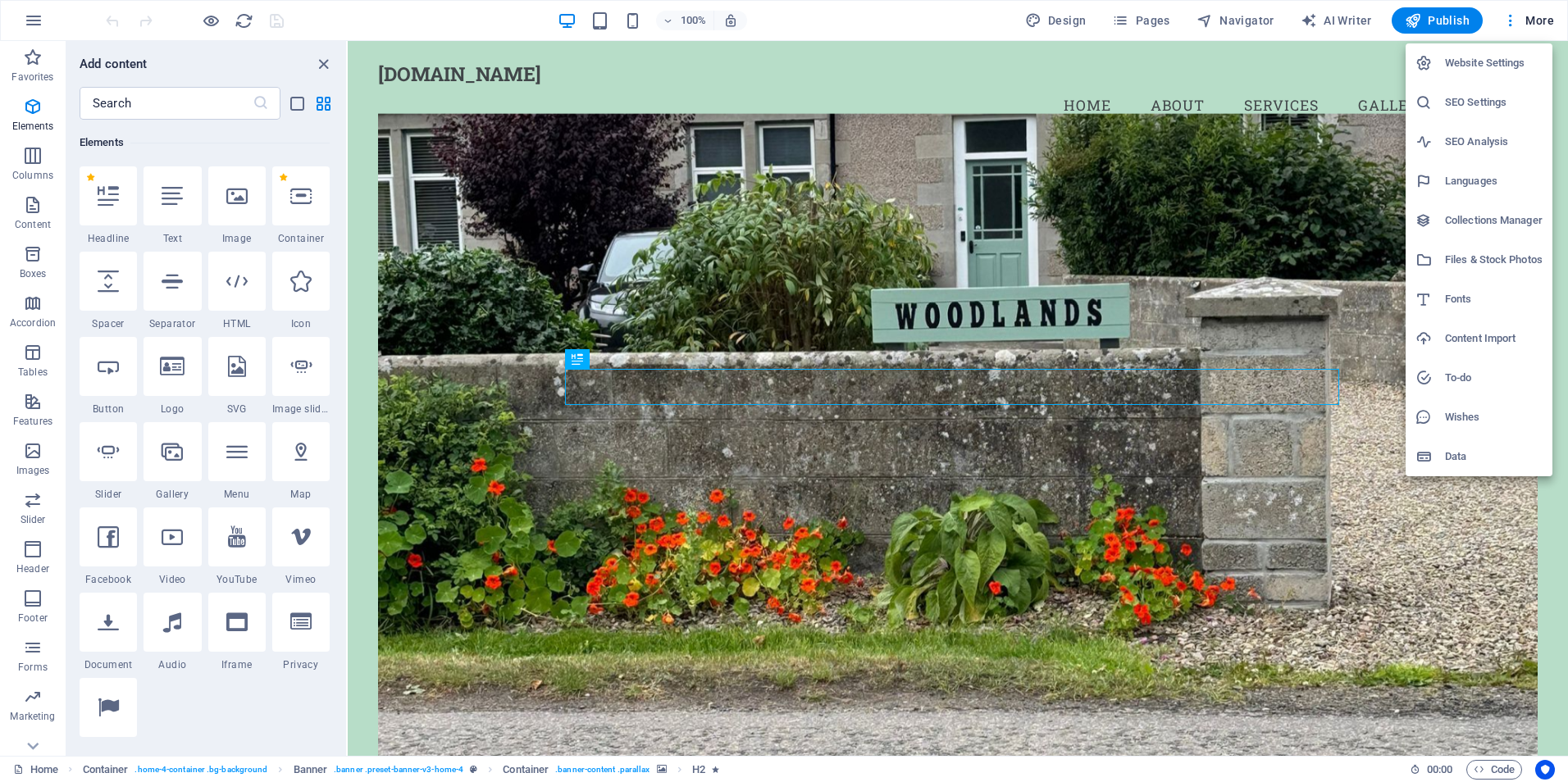
click at [1464, 461] on h6 "Data" at bounding box center [1494, 457] width 98 height 20
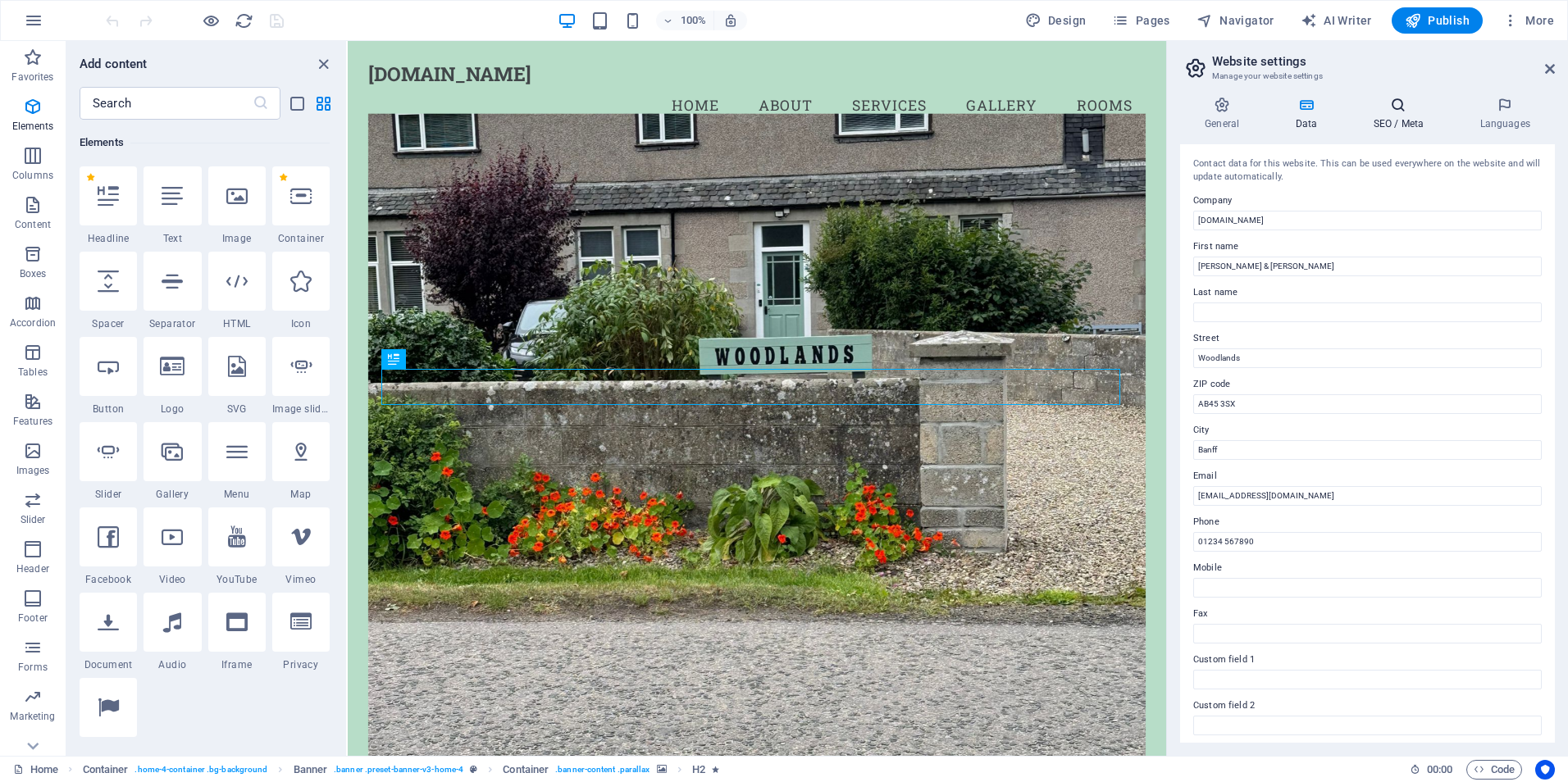
click at [1403, 113] on h4 "SEO / Meta" at bounding box center [1402, 114] width 107 height 34
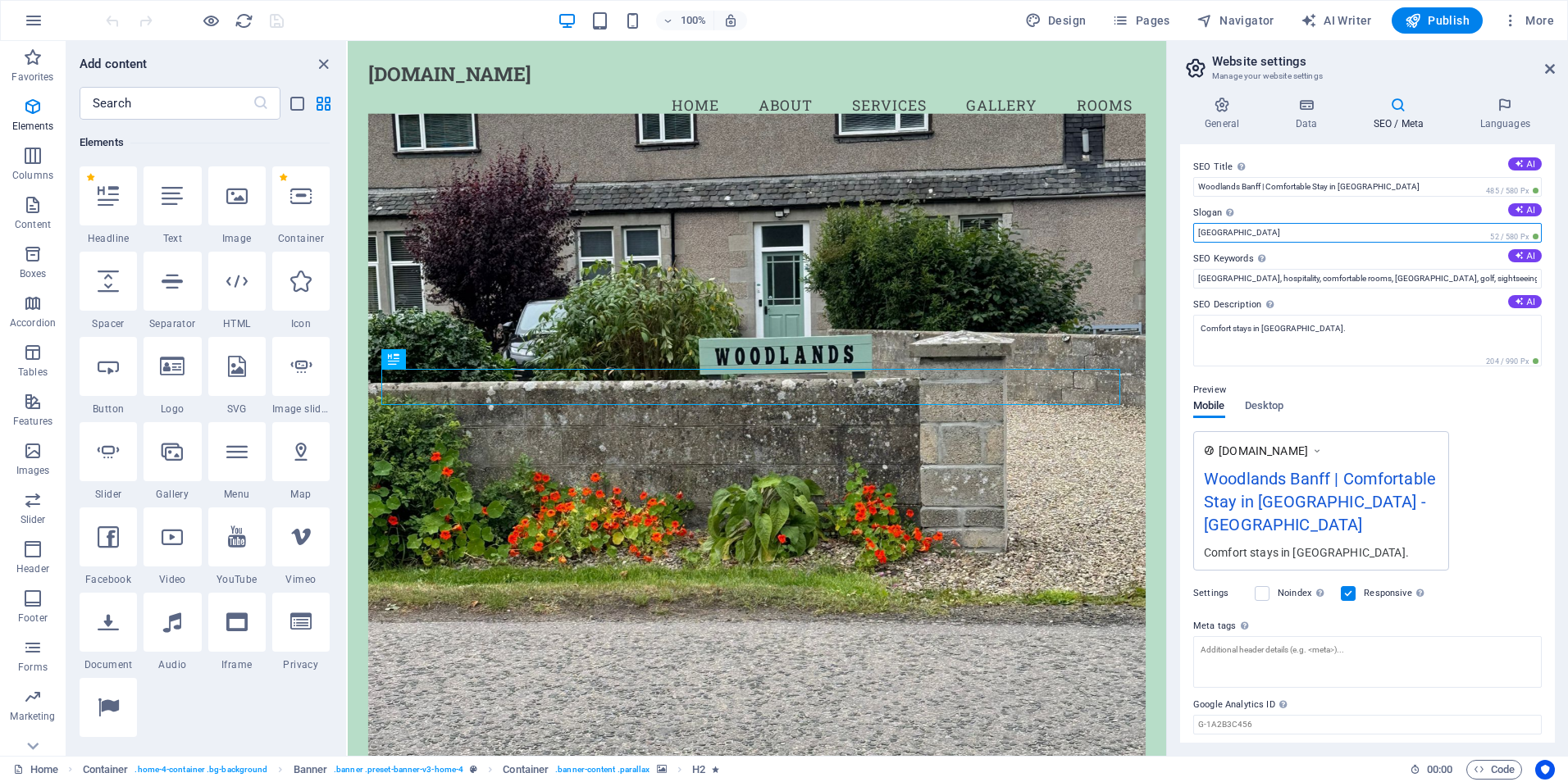
drag, startPoint x: 1223, startPoint y: 230, endPoint x: 1199, endPoint y: 230, distance: 24.0
click at [1199, 230] on input "[GEOGRAPHIC_DATA]" at bounding box center [1367, 233] width 349 height 20
type input "Guaranteed"
click at [1373, 278] on input "[GEOGRAPHIC_DATA], hospitality, comfortable rooms, [GEOGRAPHIC_DATA], golf, sig…" at bounding box center [1367, 279] width 349 height 20
click at [1550, 70] on icon at bounding box center [1550, 69] width 10 height 14
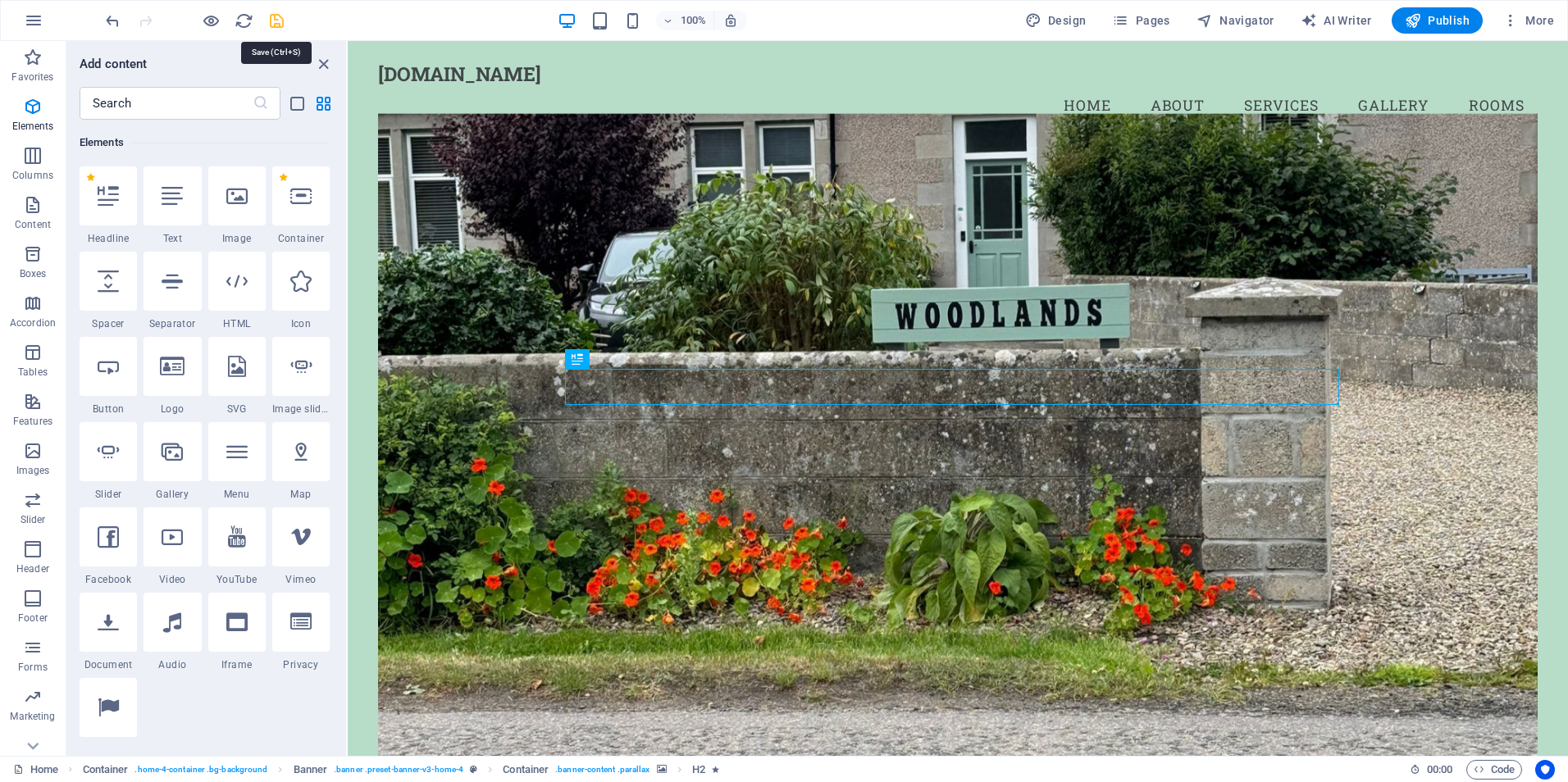
click at [272, 23] on icon "save" at bounding box center [276, 21] width 19 height 19
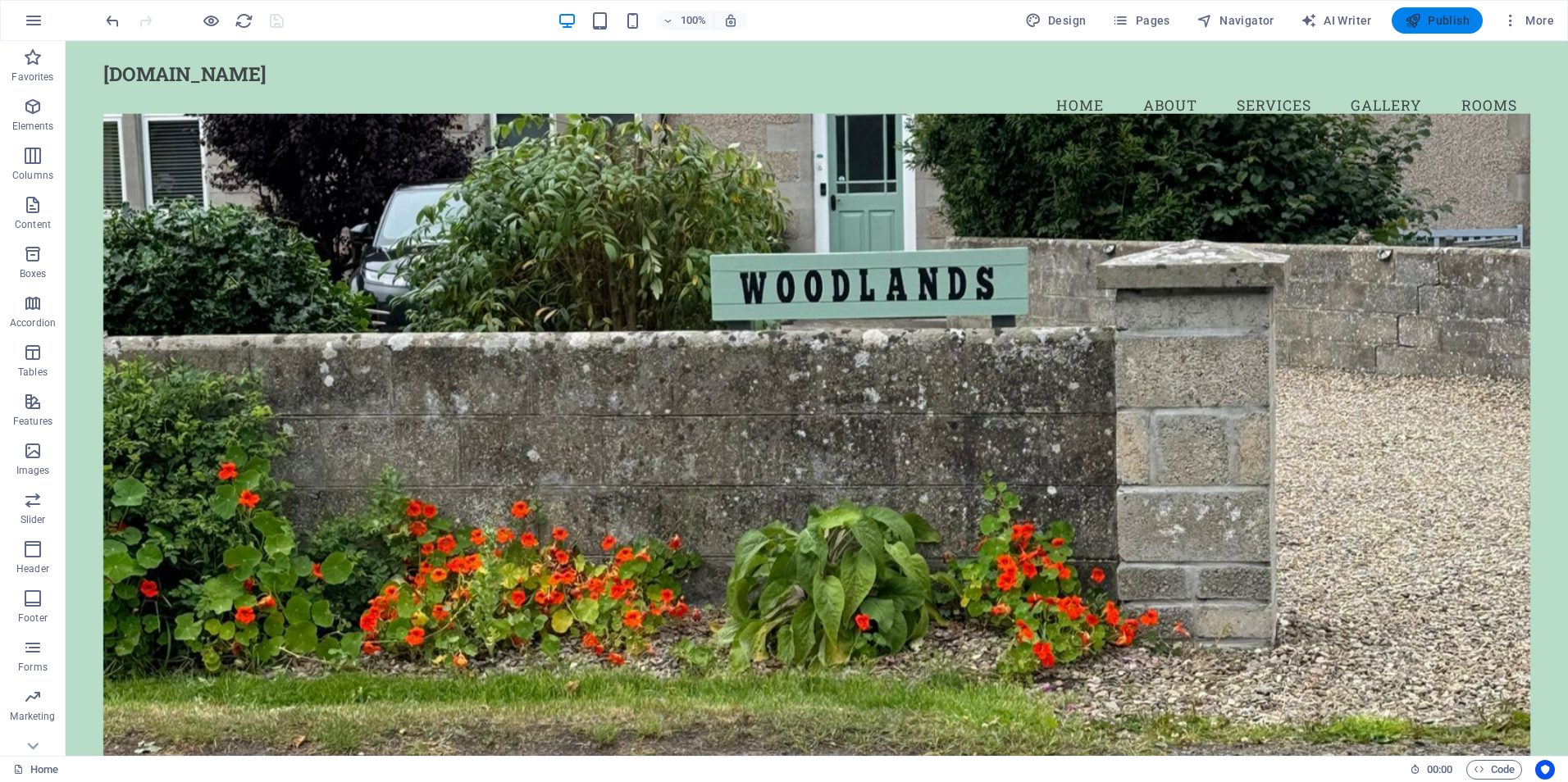
click at [1427, 23] on span "Publish" at bounding box center [1437, 21] width 65 height 16
